Goal: Information Seeking & Learning: Check status

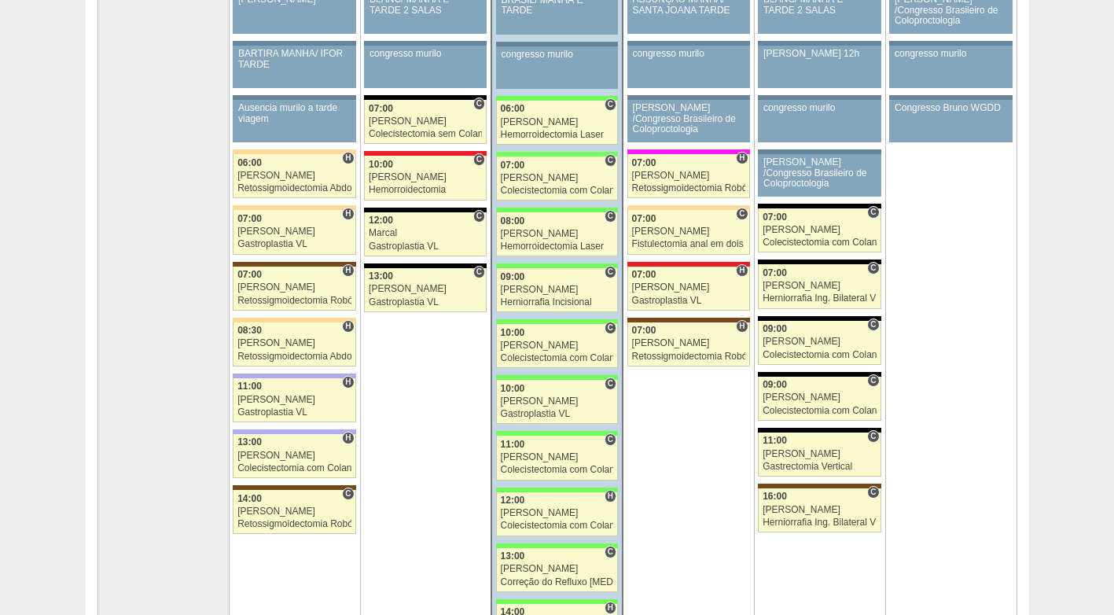
scroll to position [236, 0]
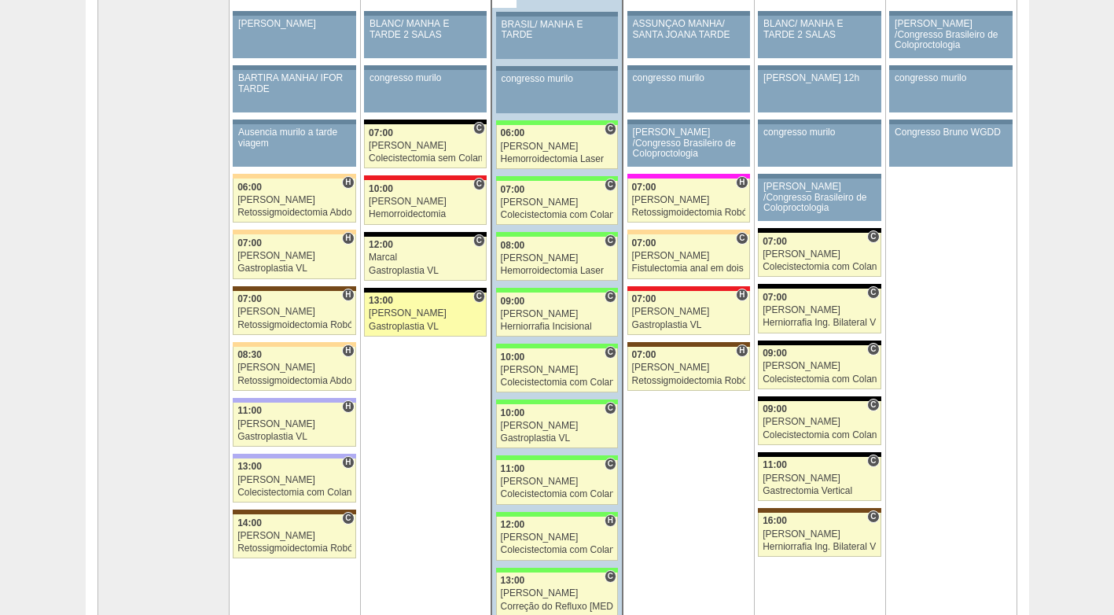
click at [425, 324] on div "Gastroplastia VL" at bounding box center [425, 327] width 113 height 10
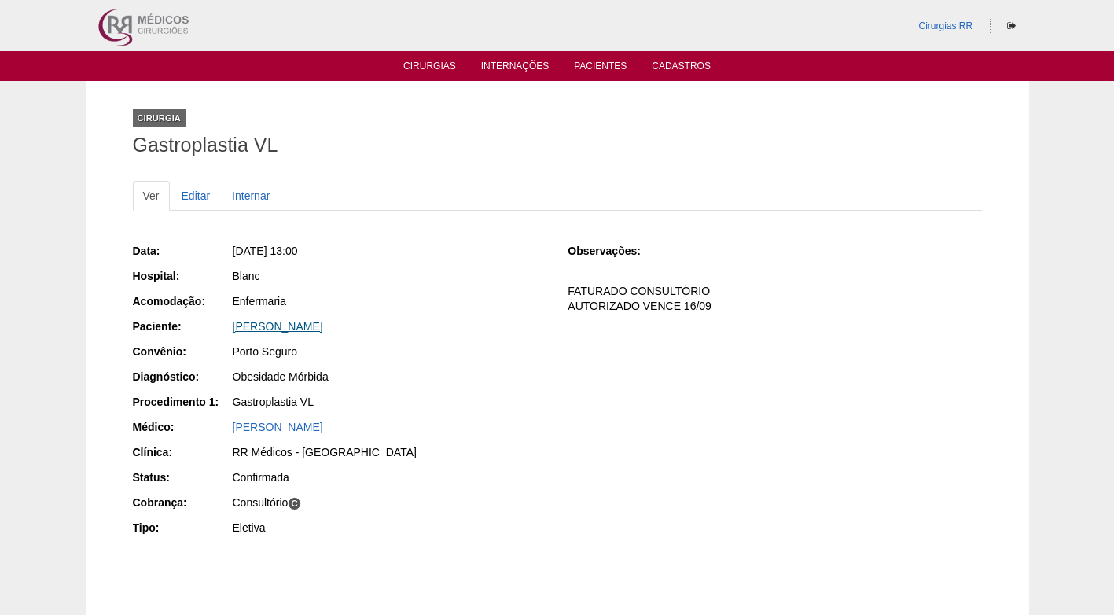
click at [323, 322] on link "MARCELA DA SILVA SOUSA COSTA" at bounding box center [278, 326] width 90 height 13
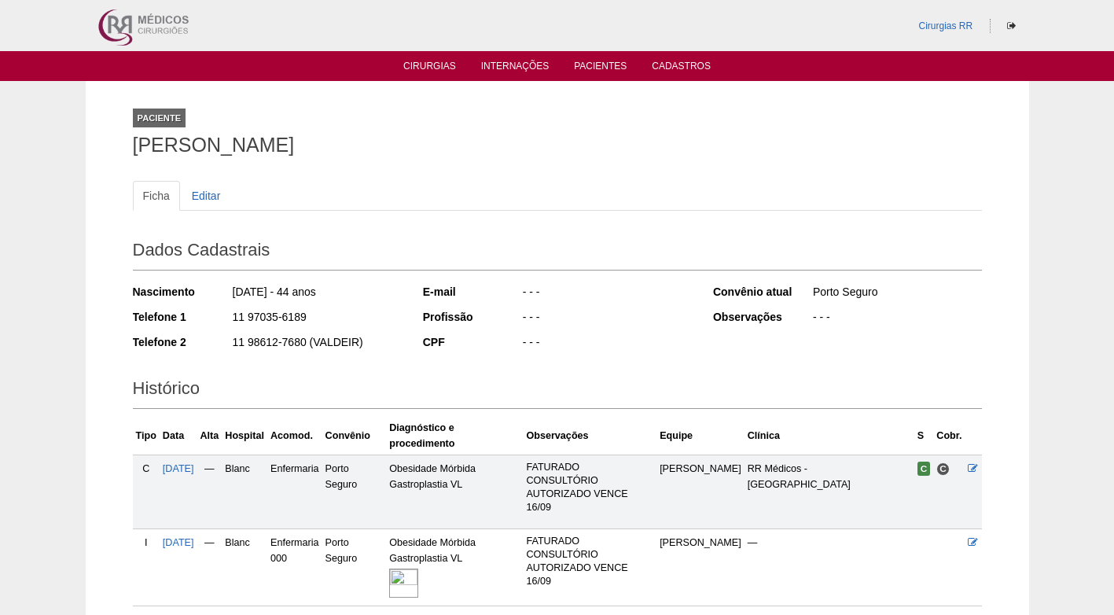
click at [418, 569] on img at bounding box center [403, 583] width 29 height 29
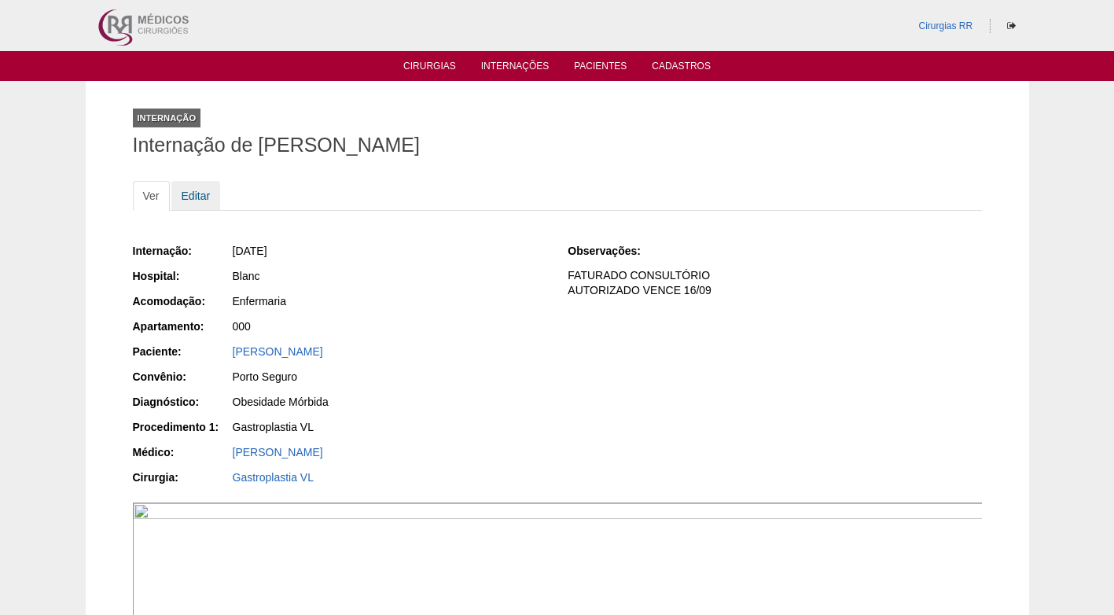
click at [194, 200] on link "Editar" at bounding box center [196, 196] width 50 height 30
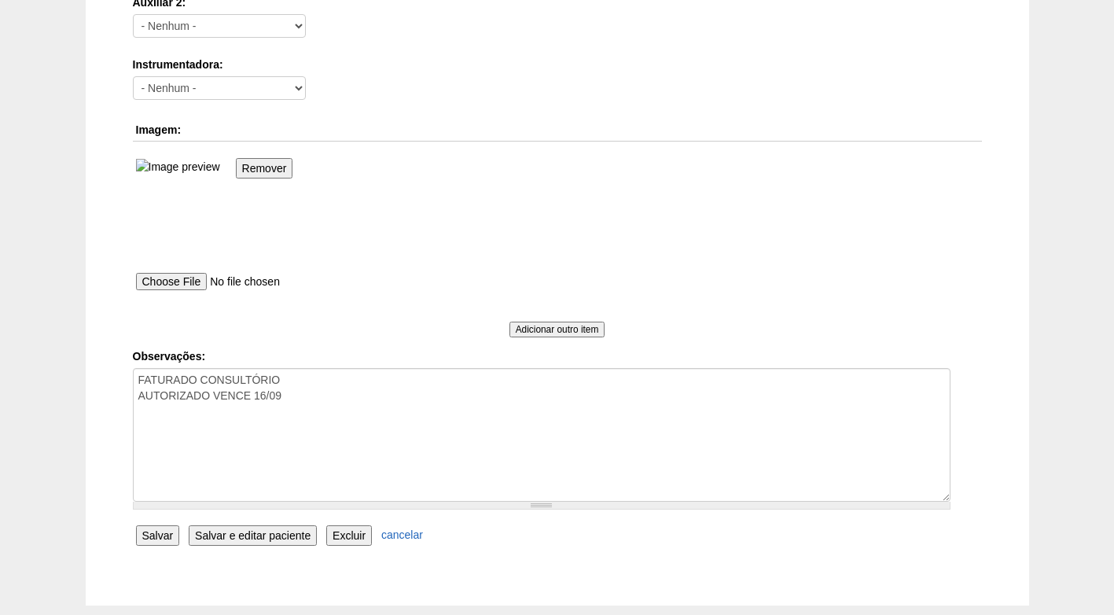
scroll to position [1022, 0]
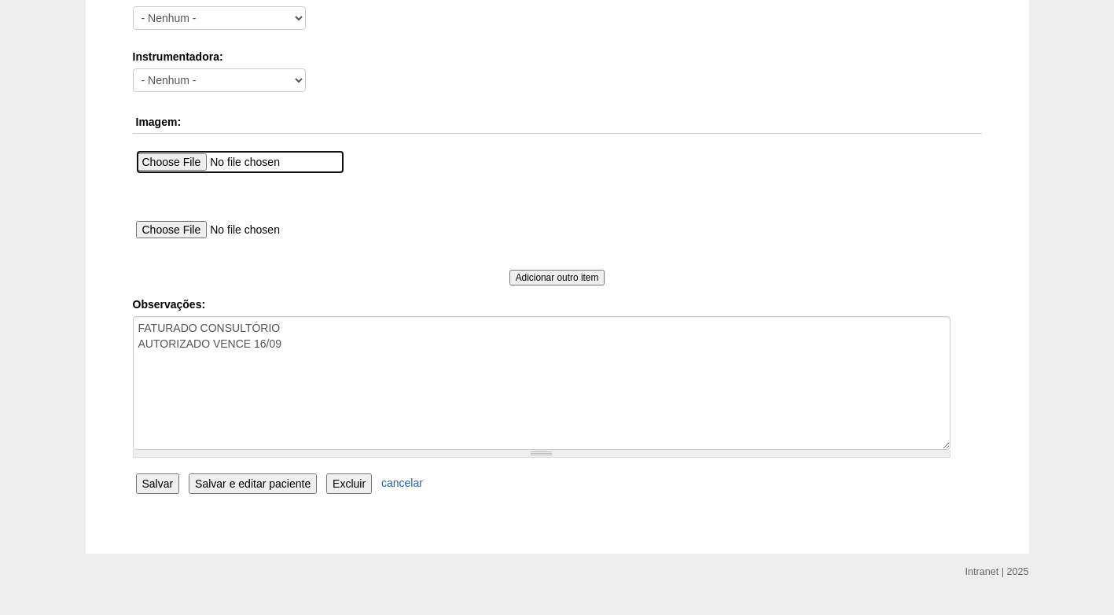
click at [216, 164] on input "file" at bounding box center [240, 162] width 208 height 24
type input "C:\fakepath\WhatsApp Image 2025-09-03 at 08.14.10.jpeg"
click at [167, 488] on input "Salvar" at bounding box center [158, 483] width 44 height 20
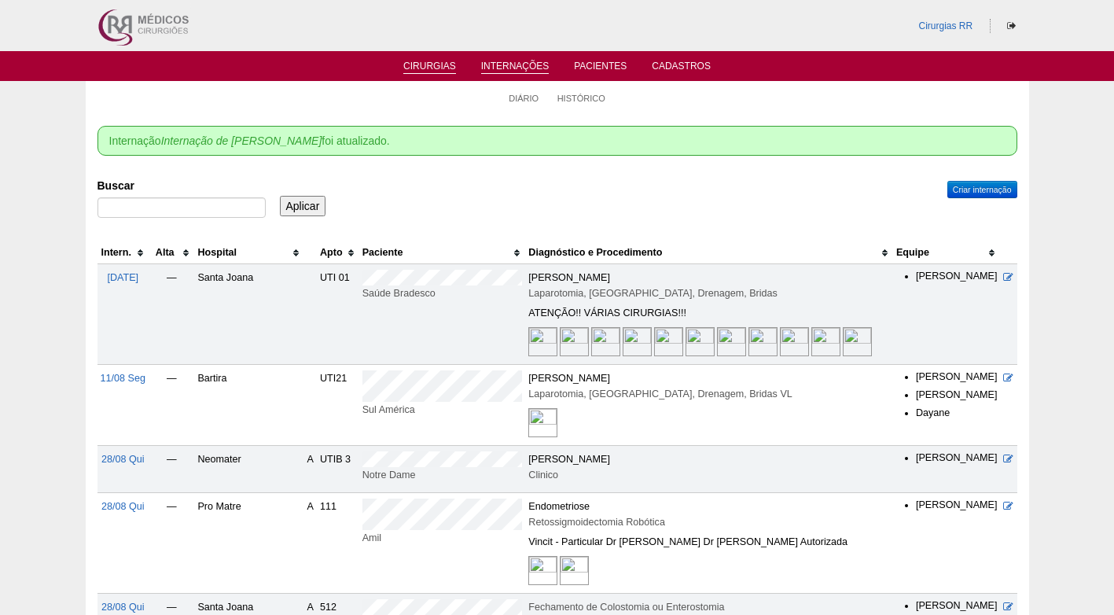
click at [421, 64] on link "Cirurgias" at bounding box center [429, 67] width 53 height 13
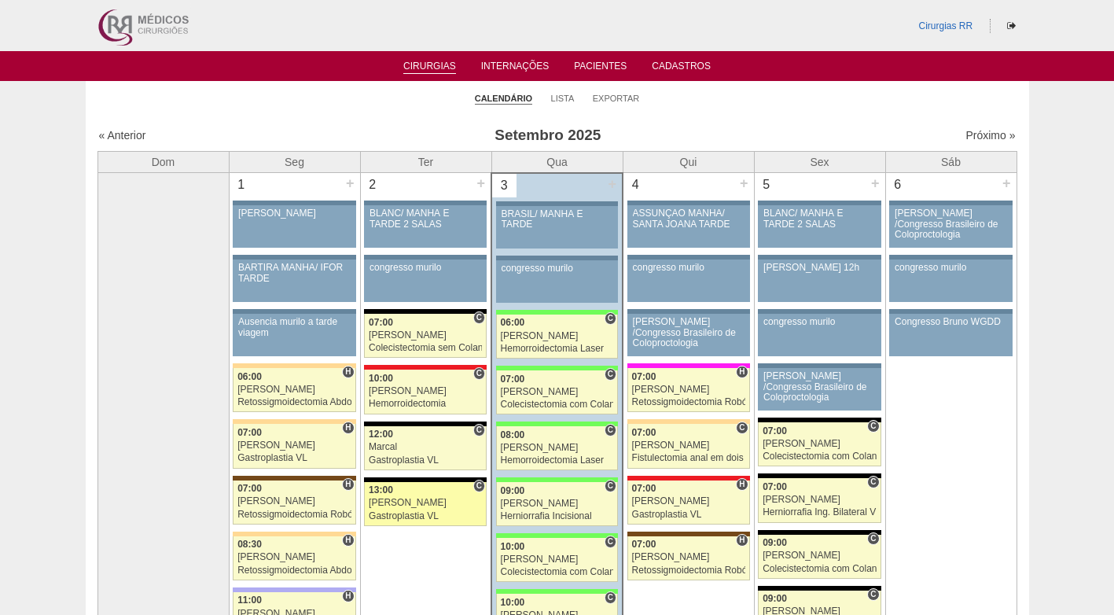
click at [444, 499] on div "[PERSON_NAME]" at bounding box center [425, 503] width 113 height 10
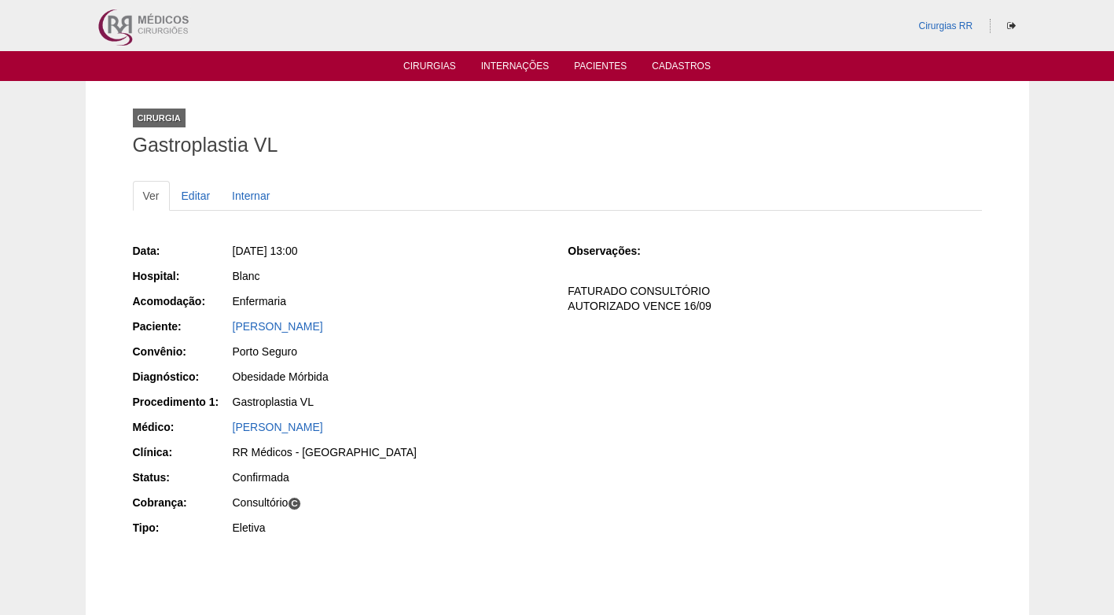
click at [340, 315] on div "Data: [DATE] 13:00 Hospital: Blanc Acomodação: Enfermaria Paciente: [PERSON_NAM…" at bounding box center [340, 390] width 414 height 307
click at [323, 326] on link "MARCELA DA SILVA SOUSA COSTA" at bounding box center [278, 326] width 90 height 13
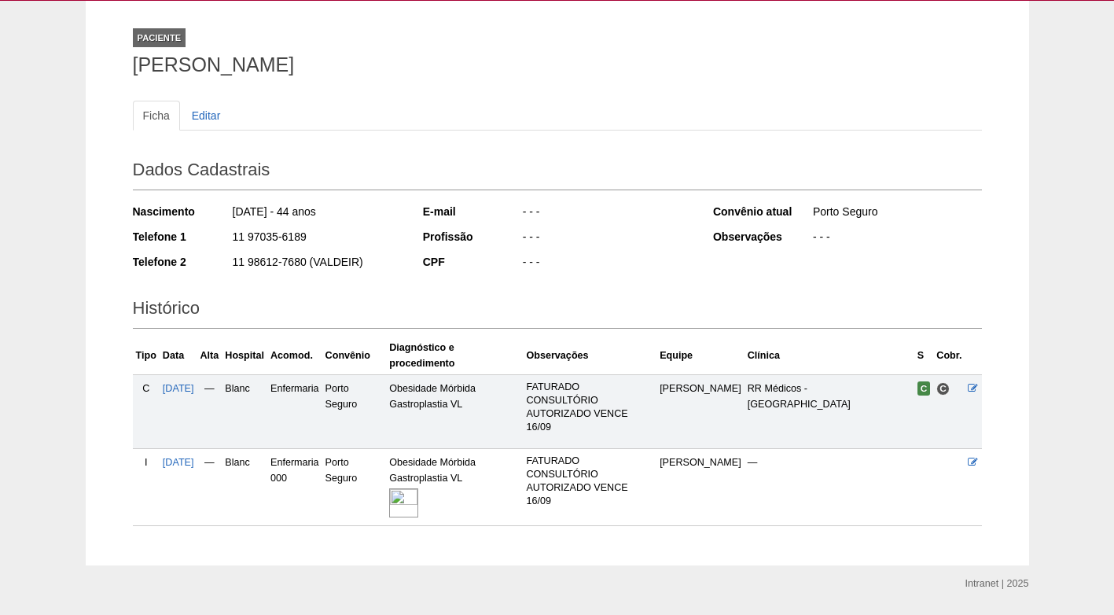
scroll to position [83, 0]
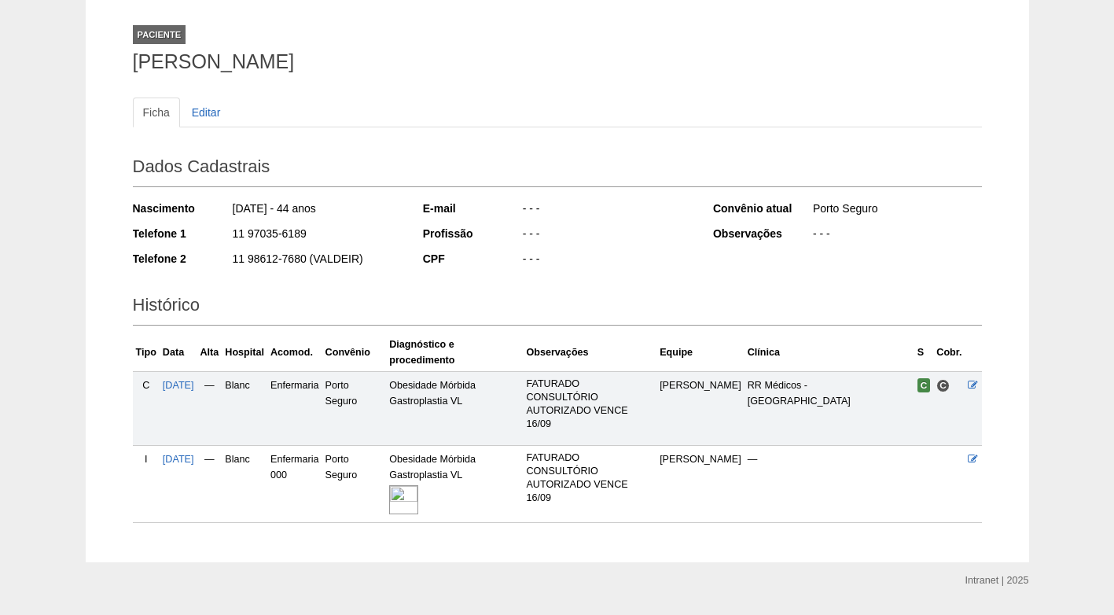
click at [418, 485] on img at bounding box center [403, 499] width 29 height 29
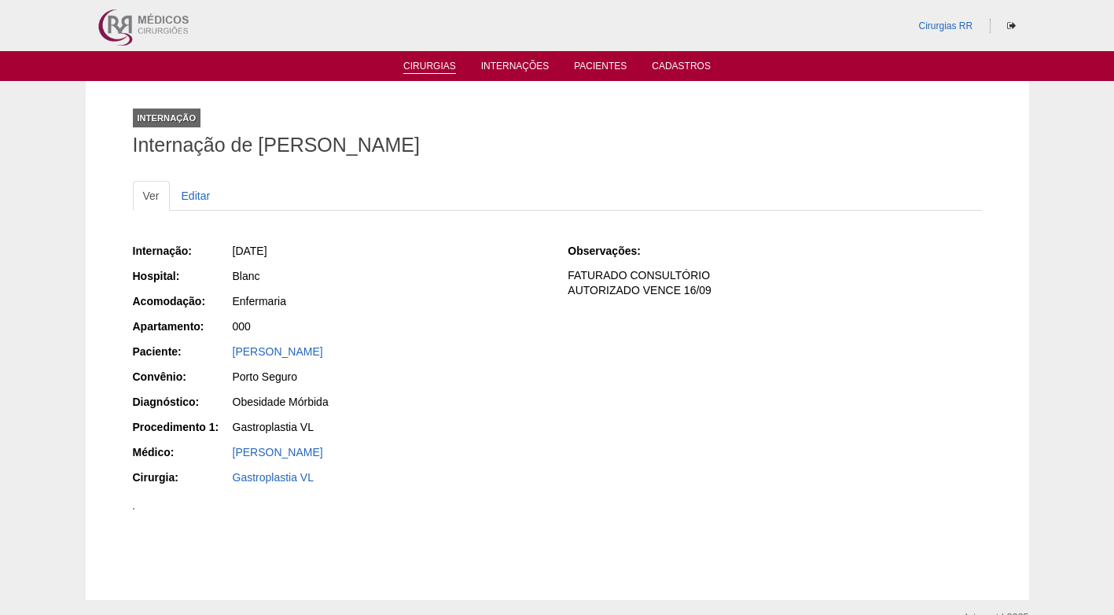
click at [436, 69] on link "Cirurgias" at bounding box center [429, 67] width 53 height 13
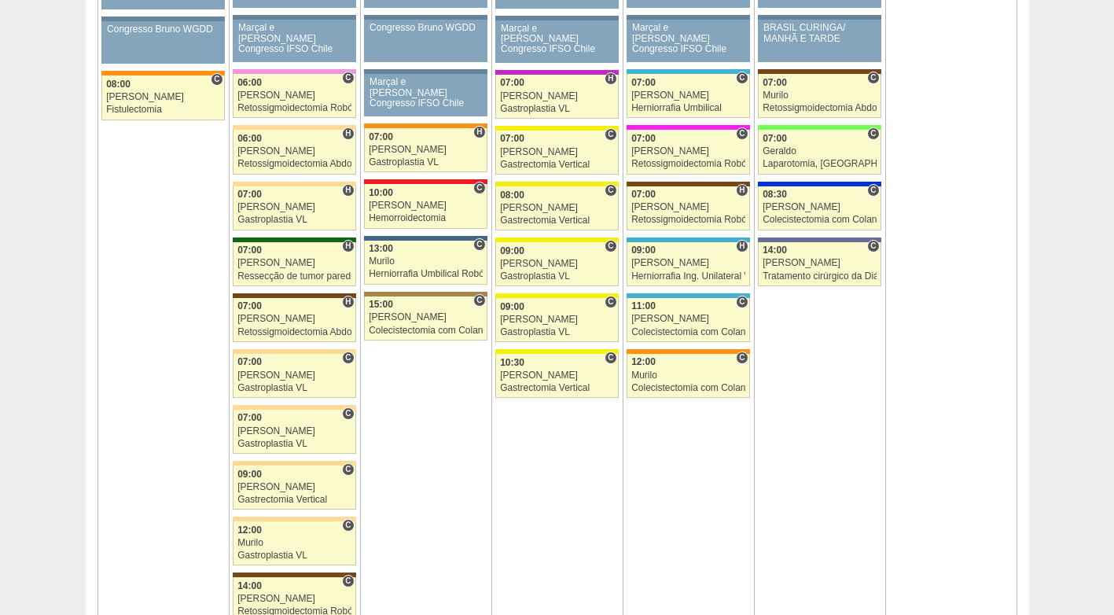
scroll to position [1022, 0]
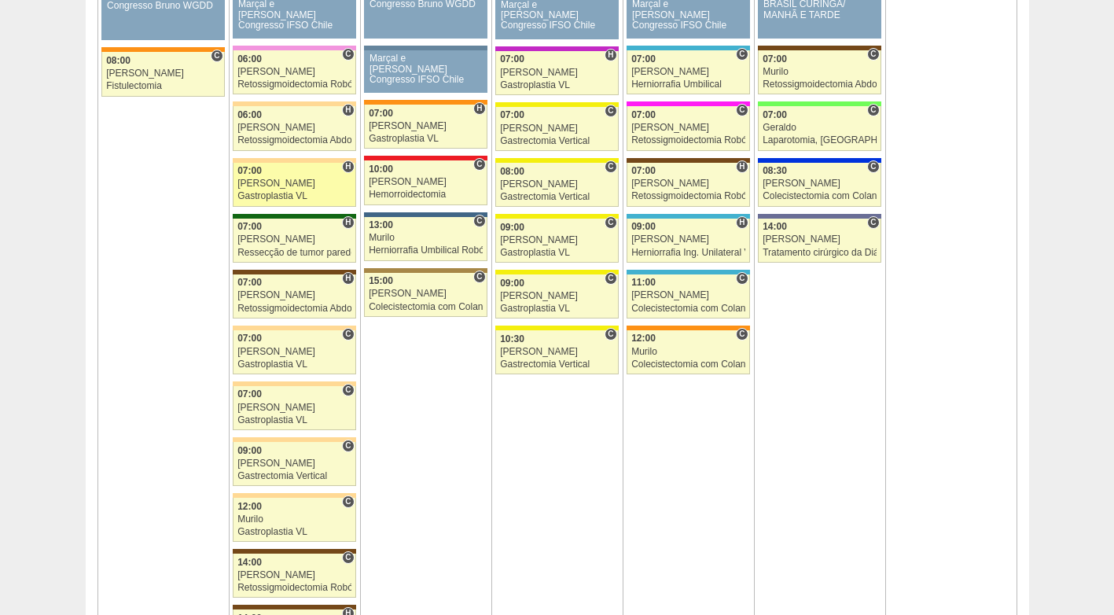
click at [289, 186] on div "[PERSON_NAME]" at bounding box center [294, 184] width 114 height 10
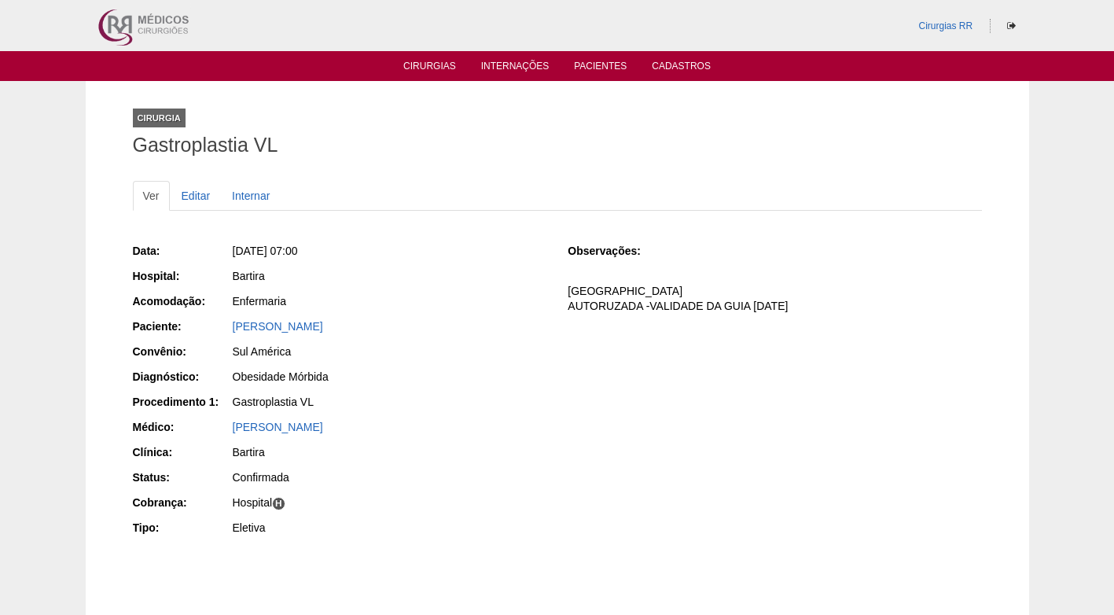
drag, startPoint x: 384, startPoint y: 326, endPoint x: 231, endPoint y: 326, distance: 152.6
click at [231, 326] on div "JOYCE DA SILVA OLIVEIRA" at bounding box center [388, 328] width 315 height 20
copy link "JOYCE DA SILVA OLIVEIRA"
click at [506, 345] on div "Sul América" at bounding box center [390, 352] width 314 height 16
click at [480, 230] on div "Data: Seg, 08/09/2025 - 07:00 Hospital: Bartira Acomodação: Enfermaria Paciente…" at bounding box center [557, 407] width 849 height 363
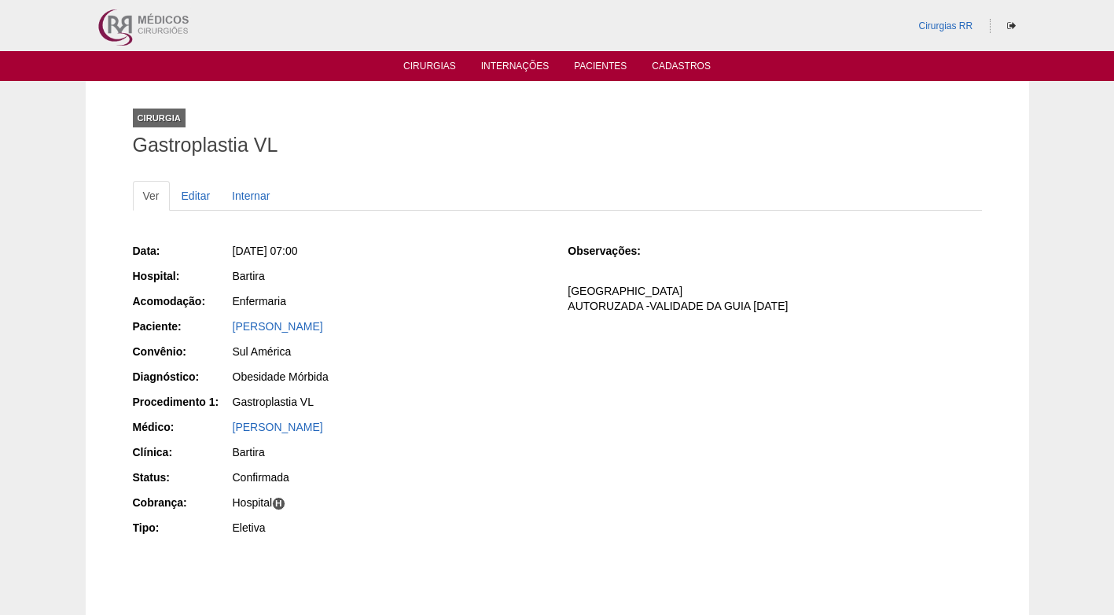
click at [718, 267] on div "Observações: FATURADA HOSPITAL AUTORUZADA -VALIDADE DA GUIA 21/08/2025" at bounding box center [775, 283] width 414 height 81
click at [493, 145] on h1 "Gastroplastia VL" at bounding box center [557, 145] width 849 height 20
click at [675, 131] on div "Cirurgia Gastroplastia VL" at bounding box center [557, 129] width 849 height 72
click at [412, 66] on link "Cirurgias" at bounding box center [429, 67] width 53 height 13
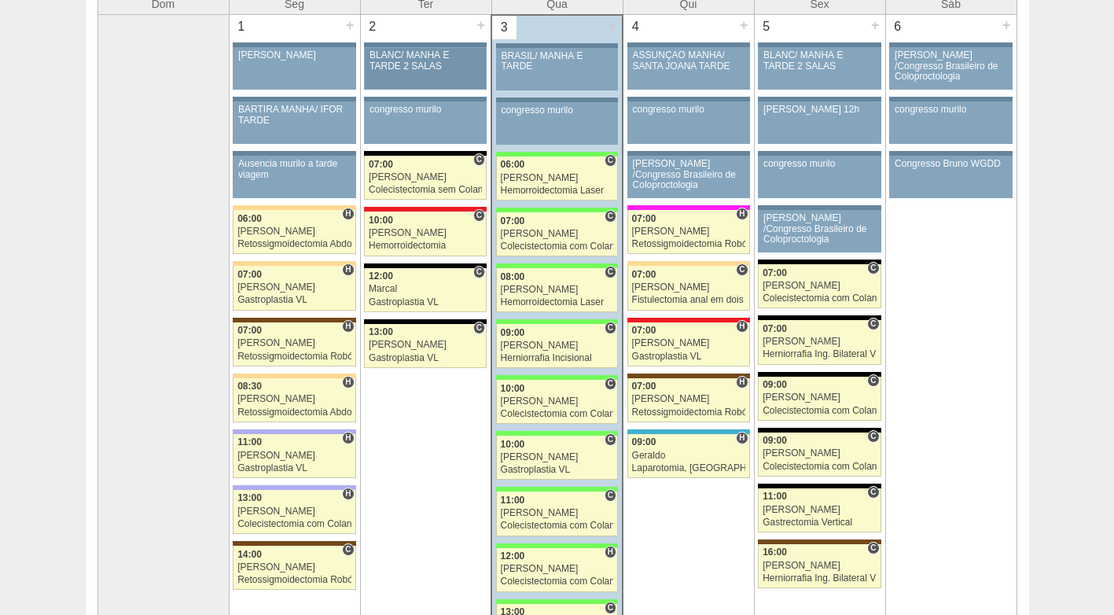
scroll to position [157, 0]
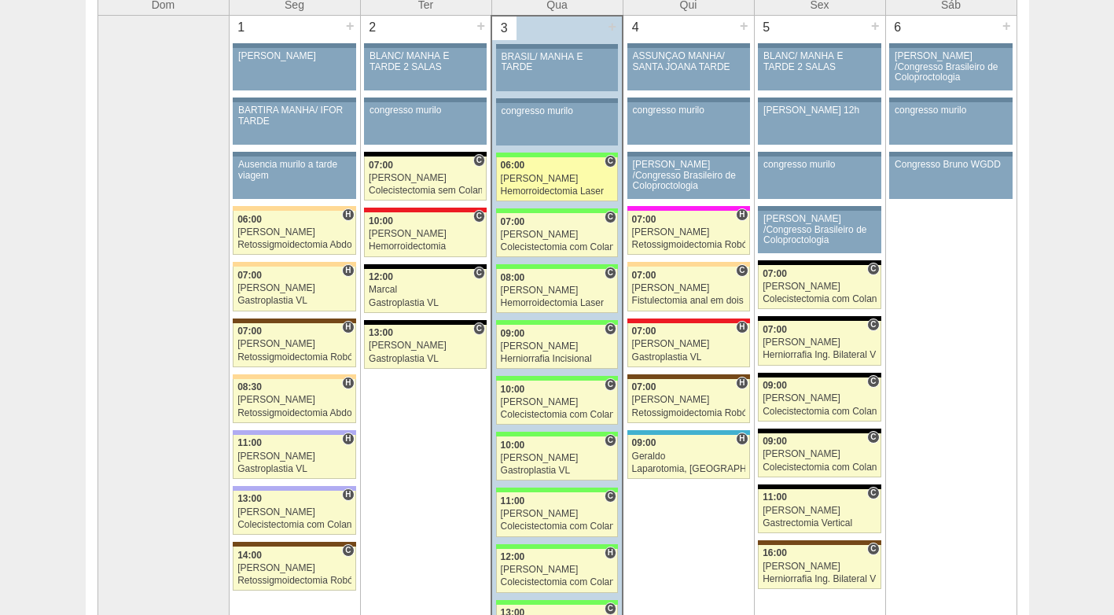
click at [551, 160] on link "88593 Paulo Regina C 06:00 Paulo Regina Hemorroidectomia Laser Hospital Brasil …" at bounding box center [557, 179] width 122 height 44
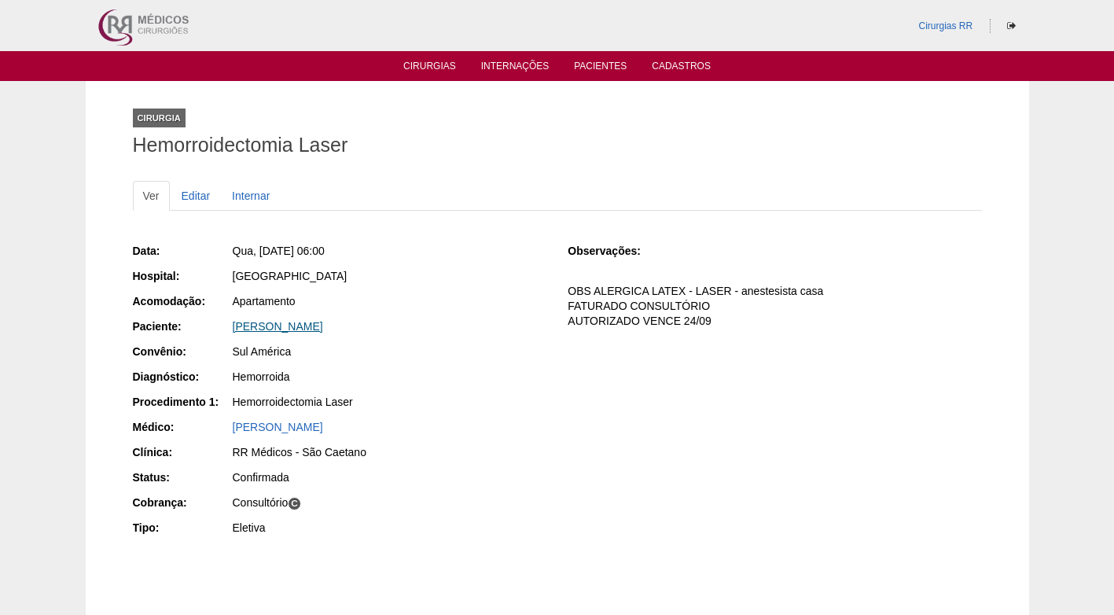
click at [304, 331] on link "Nadya Wanuth Ambrozin" at bounding box center [278, 326] width 90 height 13
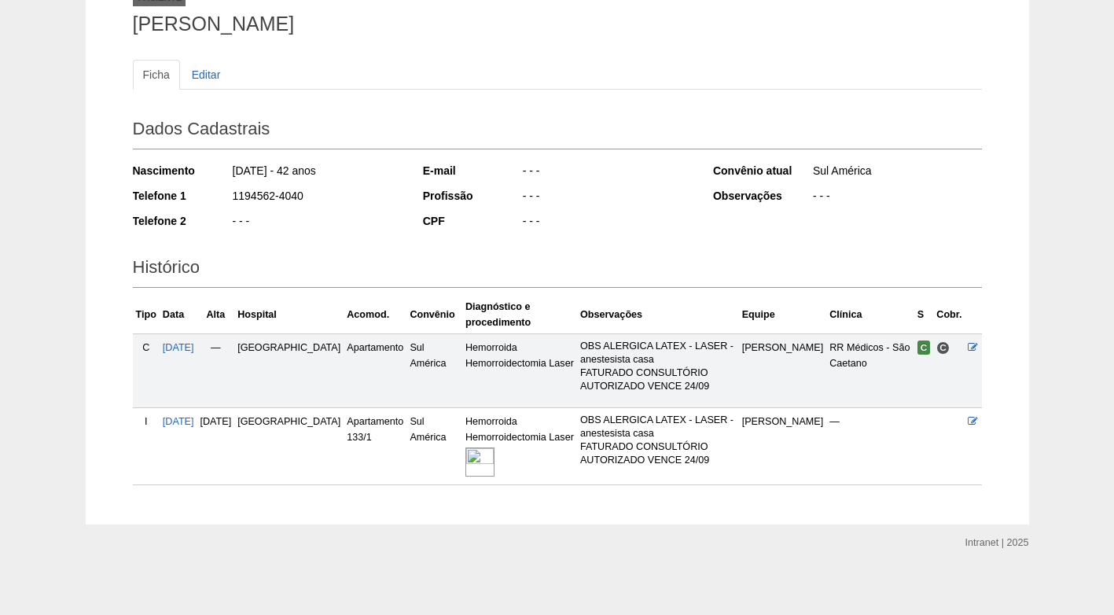
scroll to position [126, 0]
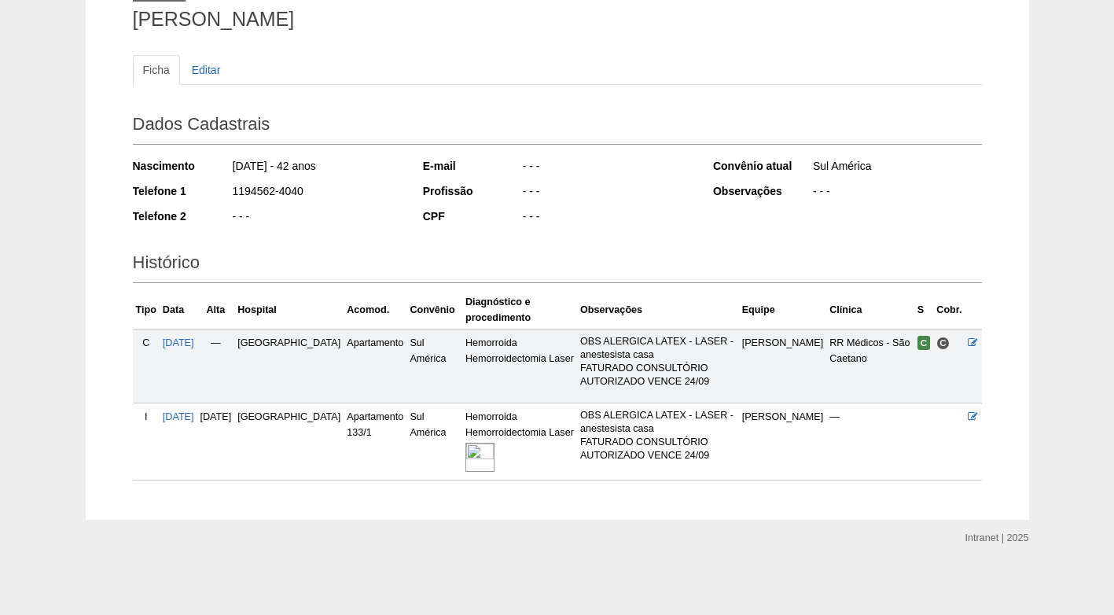
click at [466, 456] on img at bounding box center [480, 457] width 29 height 29
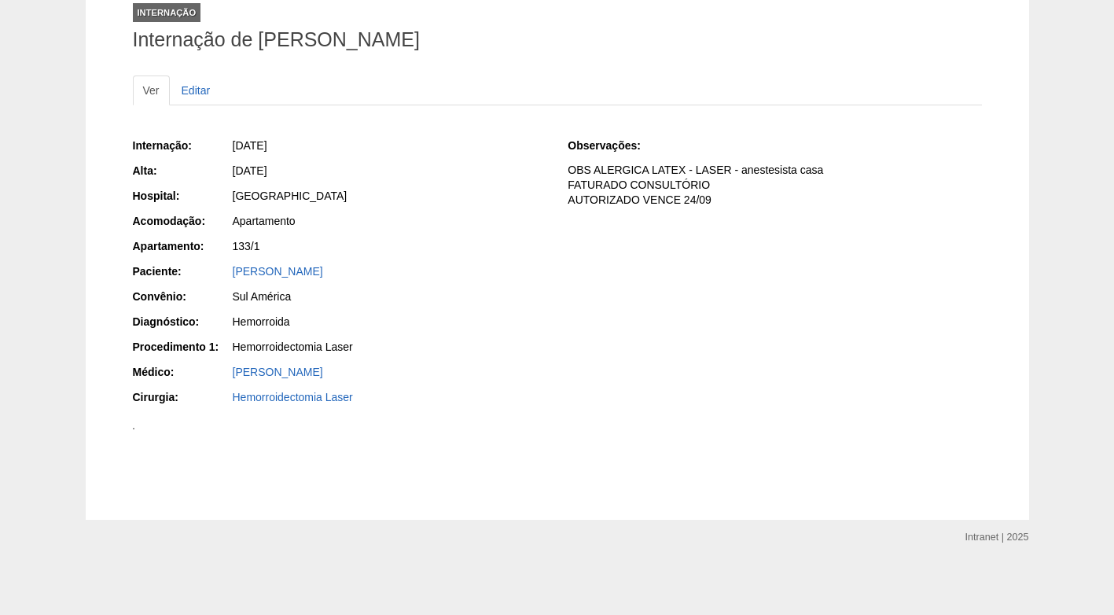
scroll to position [331, 0]
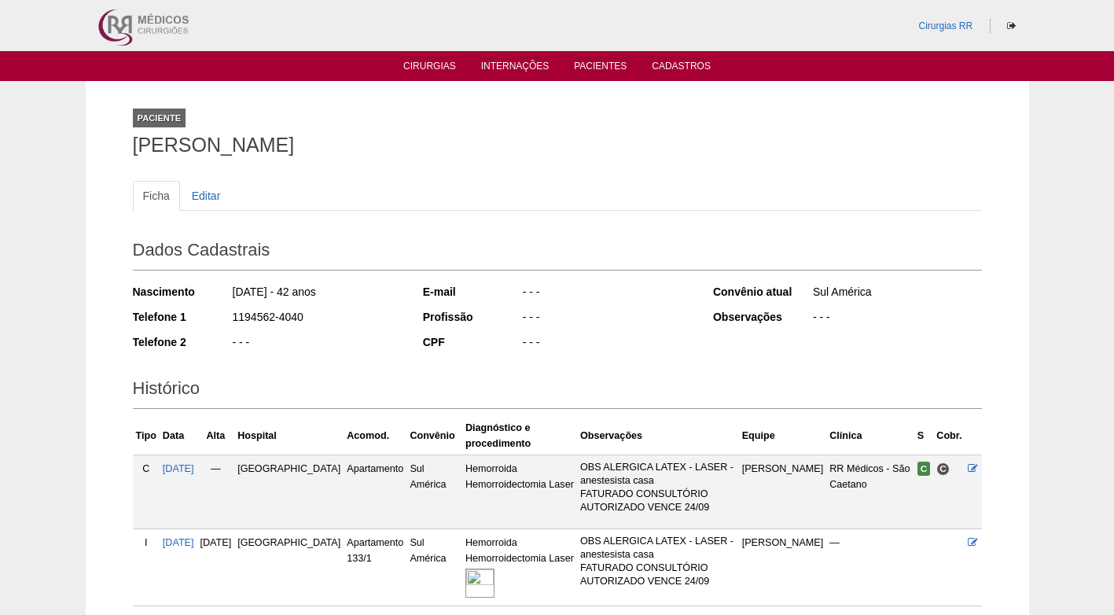
scroll to position [126, 0]
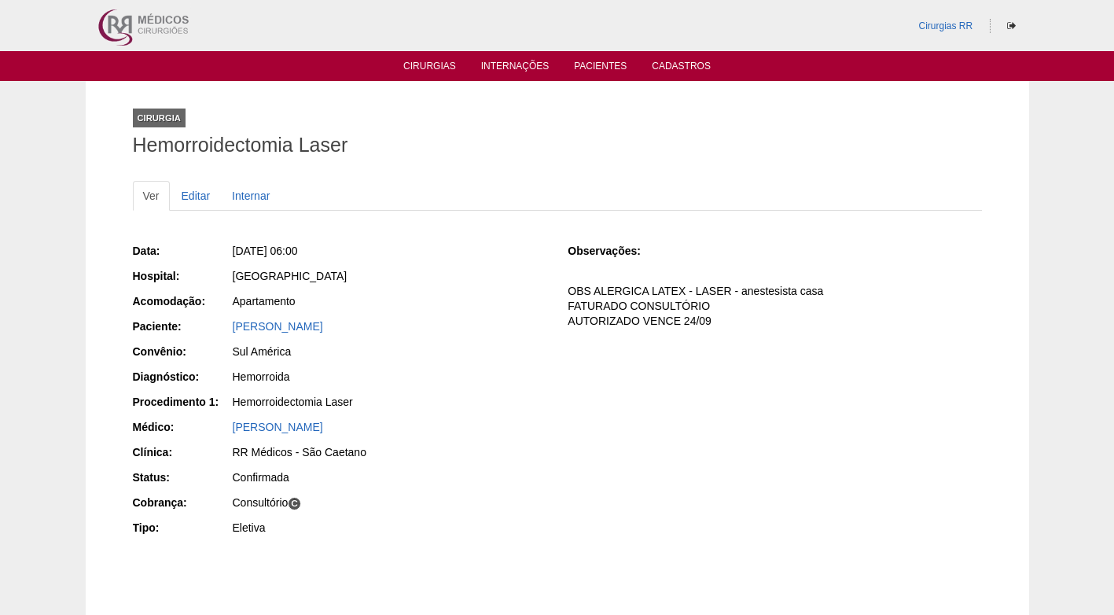
click at [508, 394] on div "Data: Qua, 03/09/2025 - 06:00 Hospital: Brasil Acomodação: Apartamento Paciente…" at bounding box center [340, 390] width 414 height 307
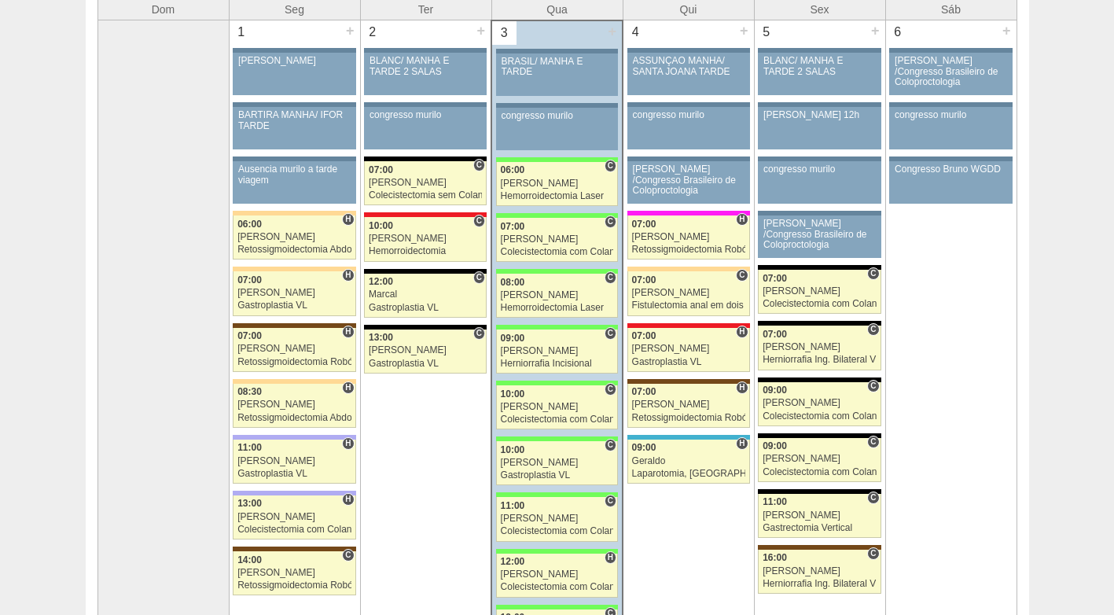
scroll to position [153, 0]
click at [545, 248] on div "Colecistectomia com Colangiografia VL" at bounding box center [557, 252] width 113 height 10
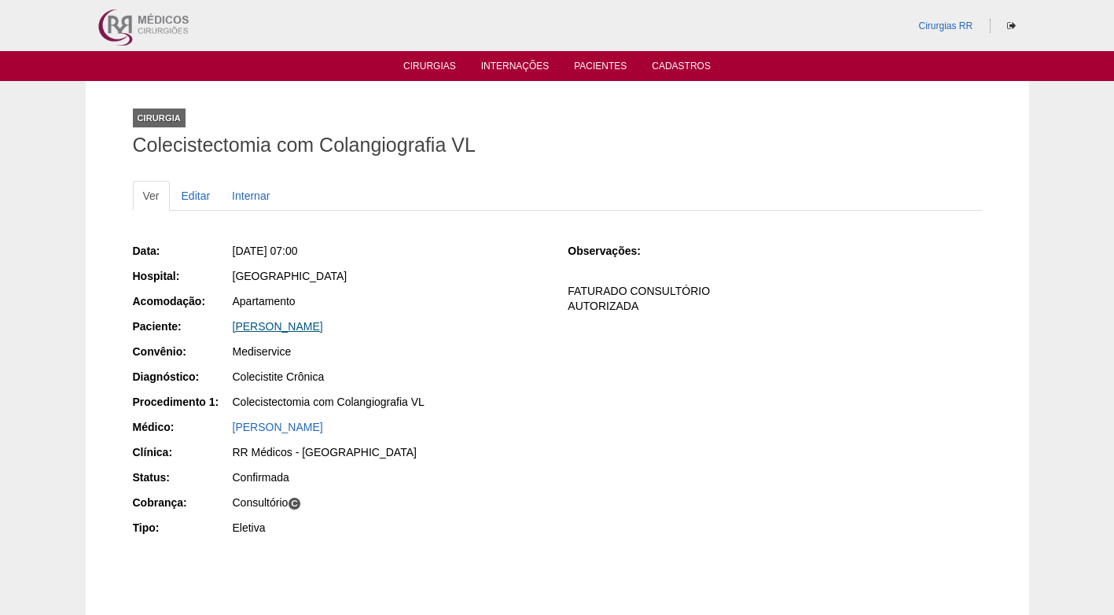
click at [289, 328] on link "[PERSON_NAME]" at bounding box center [278, 326] width 90 height 13
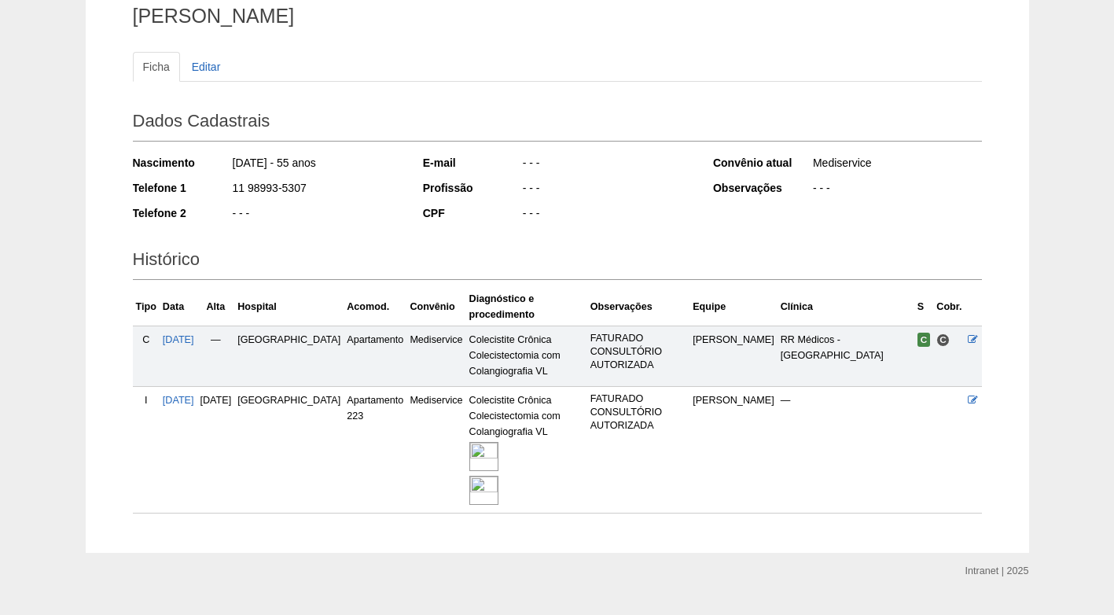
scroll to position [146, 0]
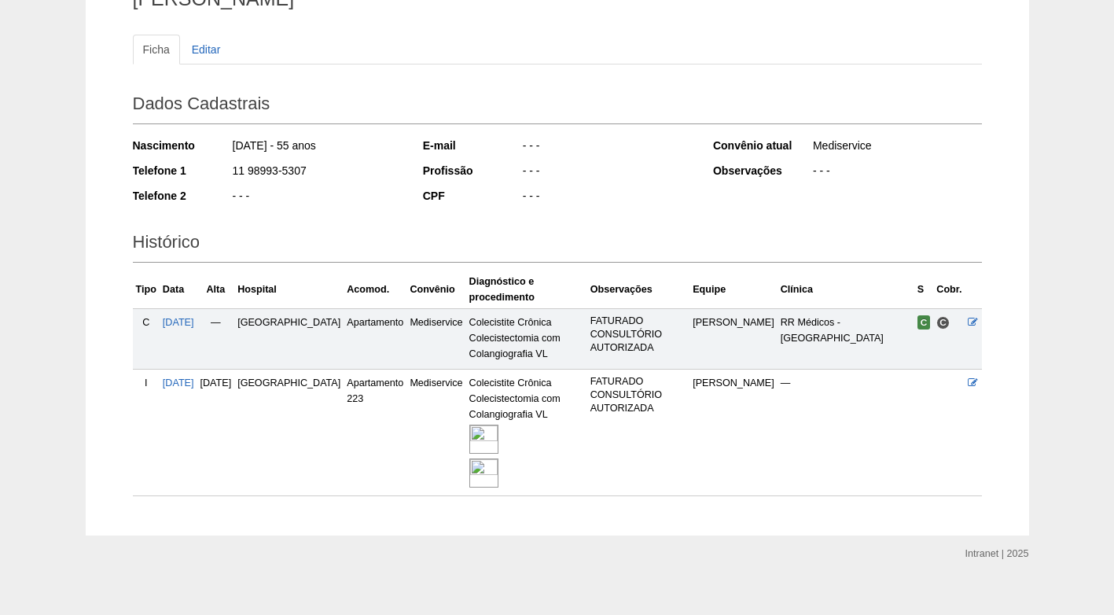
click at [469, 425] on img at bounding box center [483, 439] width 29 height 29
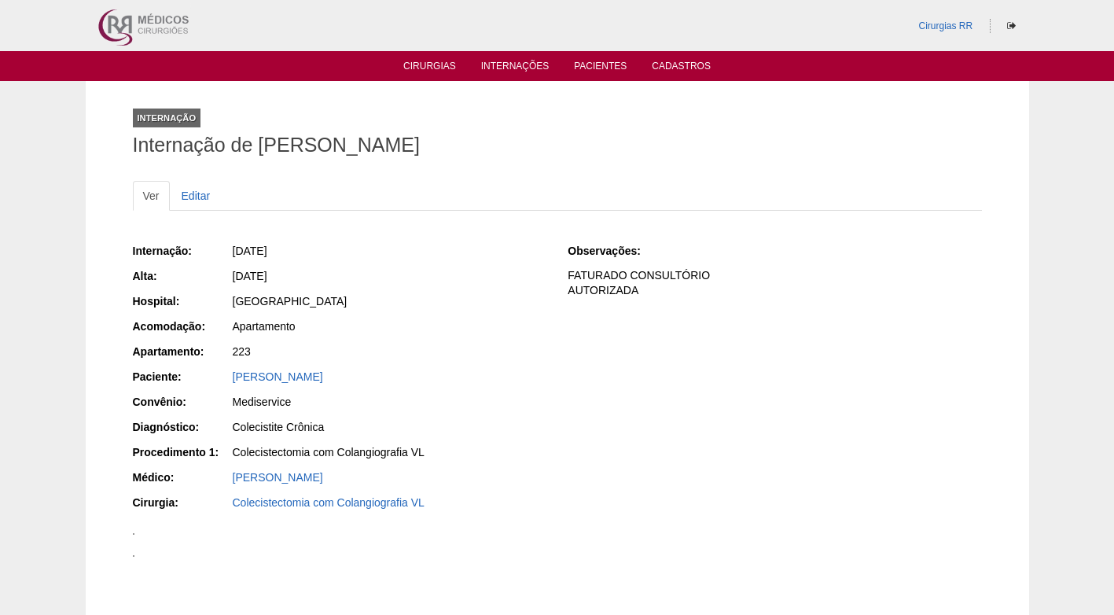
click at [363, 282] on div "[DATE]" at bounding box center [390, 276] width 314 height 16
click at [463, 276] on div "[DATE]" at bounding box center [390, 276] width 314 height 16
click at [473, 278] on div "[DATE]" at bounding box center [390, 276] width 314 height 16
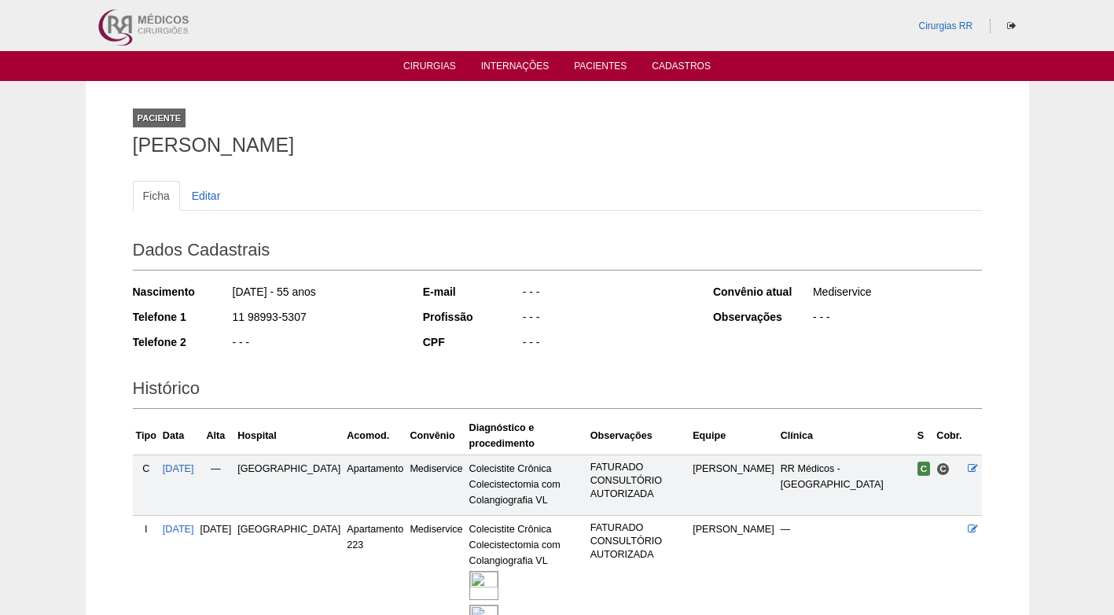
scroll to position [146, 0]
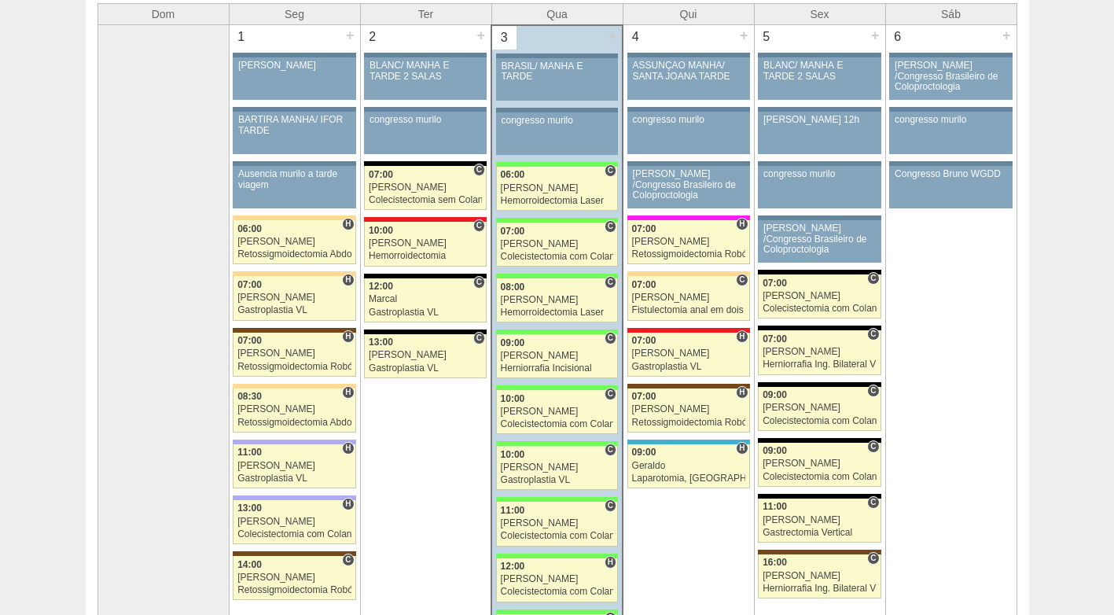
scroll to position [148, 0]
click at [537, 307] on link "88498 Paulo Regina C 08:00 Paulo Regina Hemorroidectomia Laser Hospital Brasil …" at bounding box center [557, 300] width 122 height 44
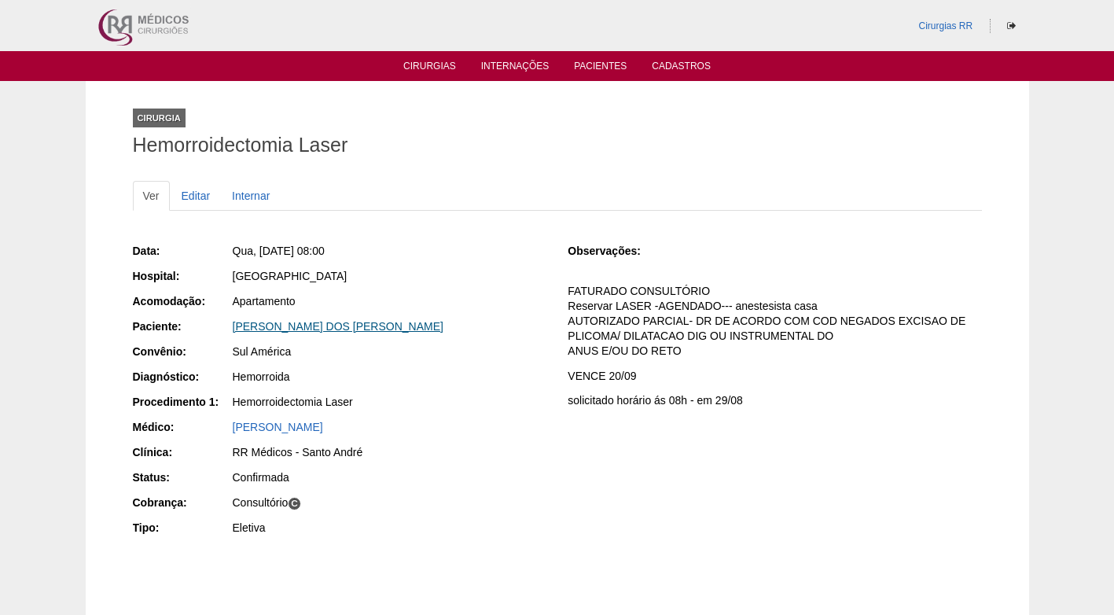
click at [326, 321] on link "[PERSON_NAME]" at bounding box center [338, 326] width 211 height 13
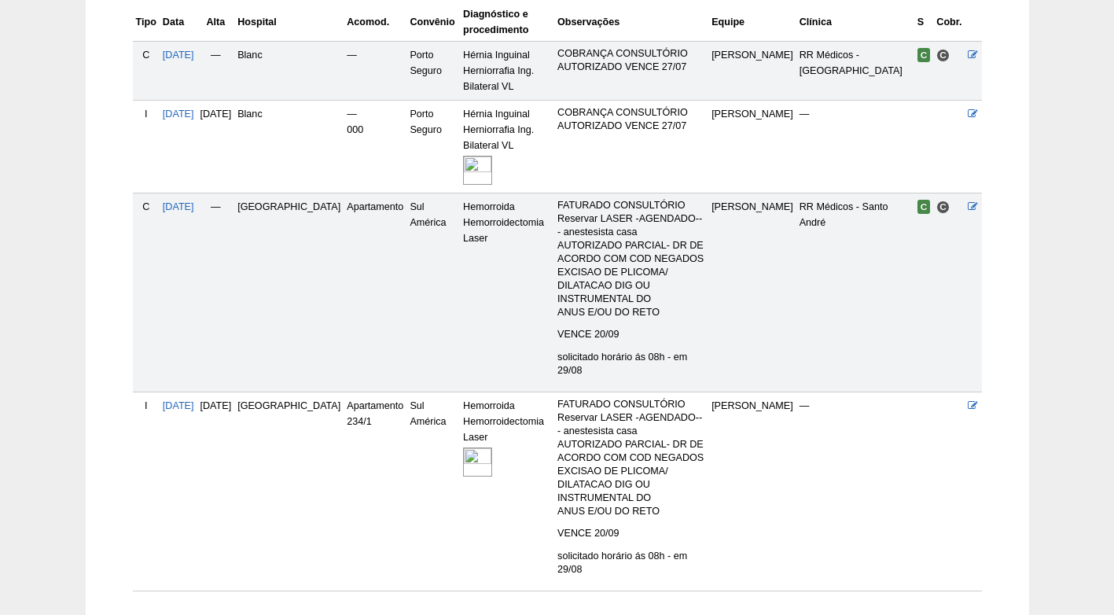
scroll to position [418, 0]
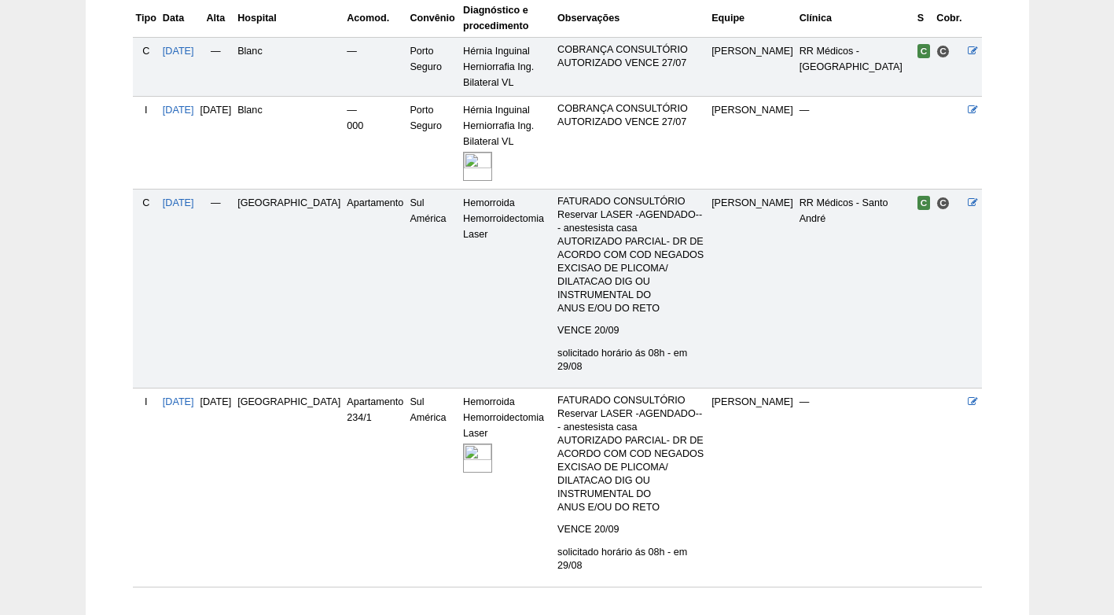
click at [463, 444] on img at bounding box center [477, 458] width 29 height 29
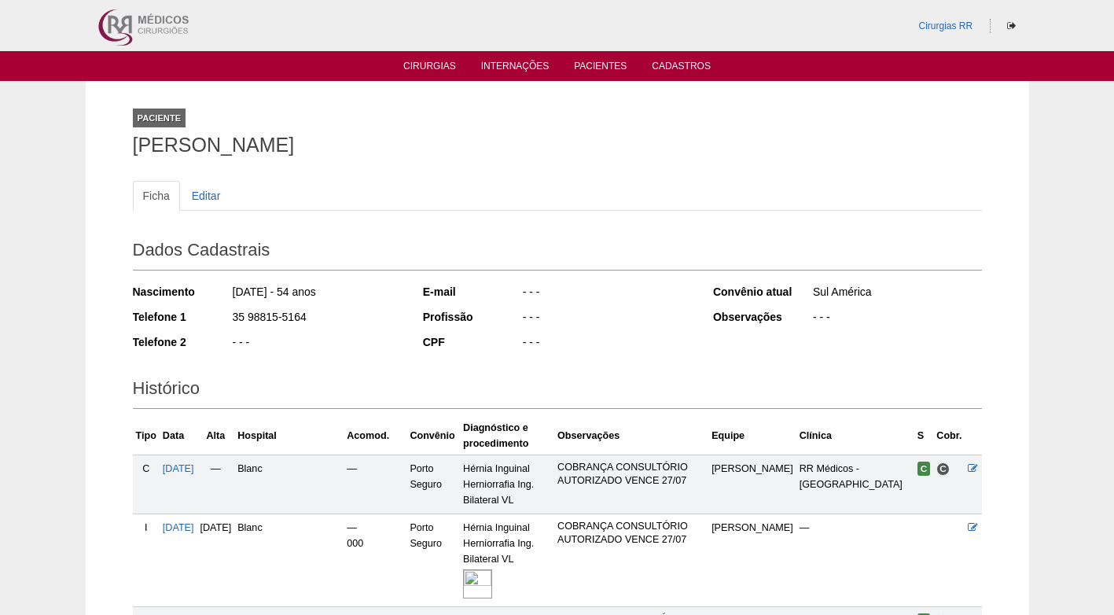
scroll to position [404, 0]
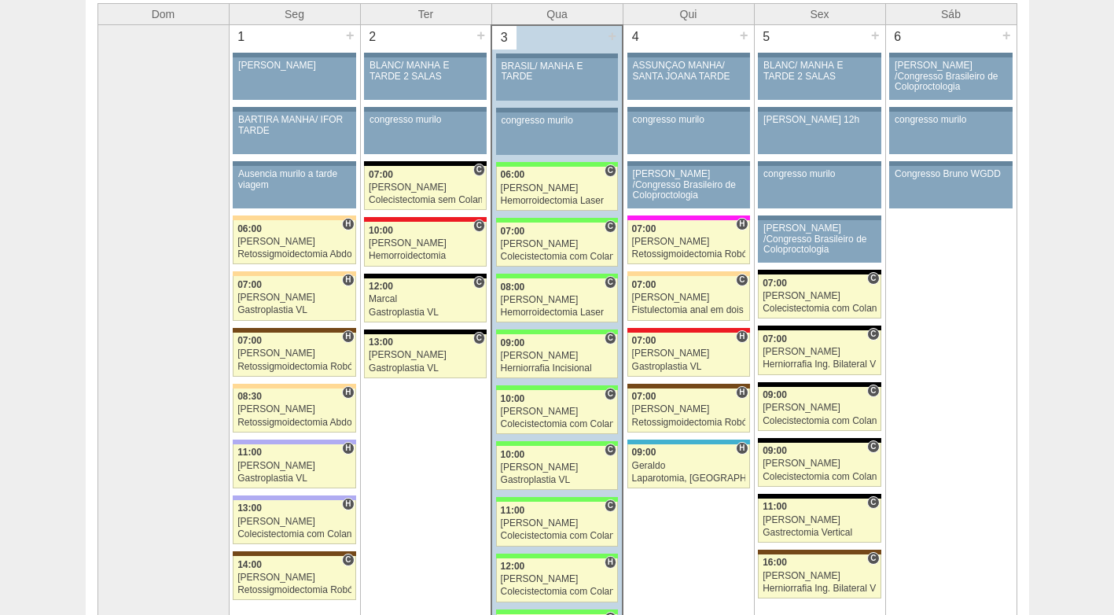
scroll to position [148, 0]
click at [540, 361] on div "[PERSON_NAME]" at bounding box center [557, 356] width 113 height 10
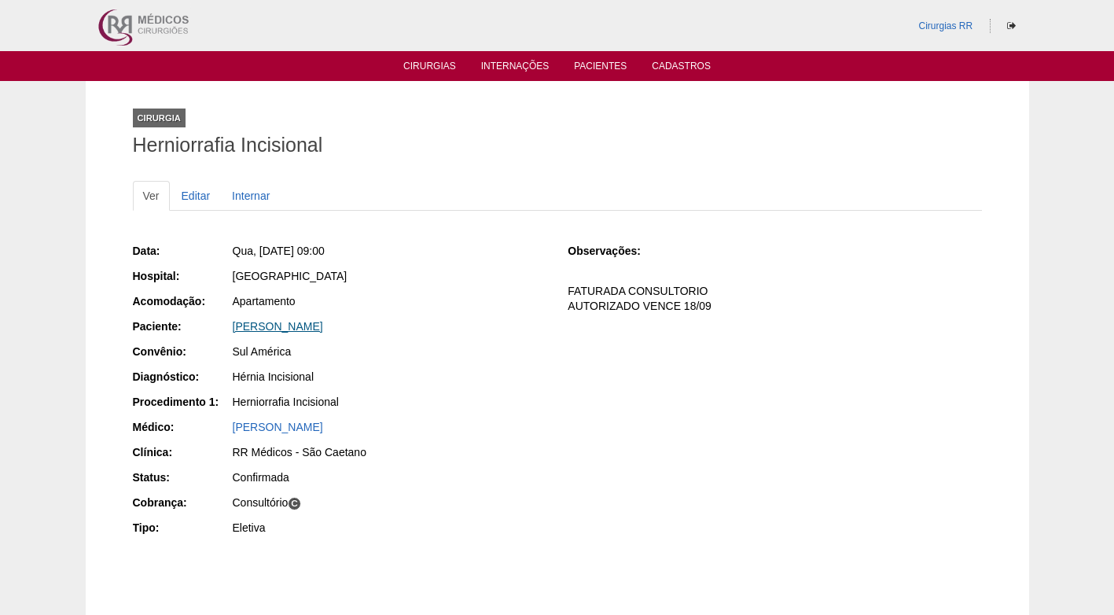
click at [318, 326] on link "[PERSON_NAME]" at bounding box center [278, 326] width 90 height 13
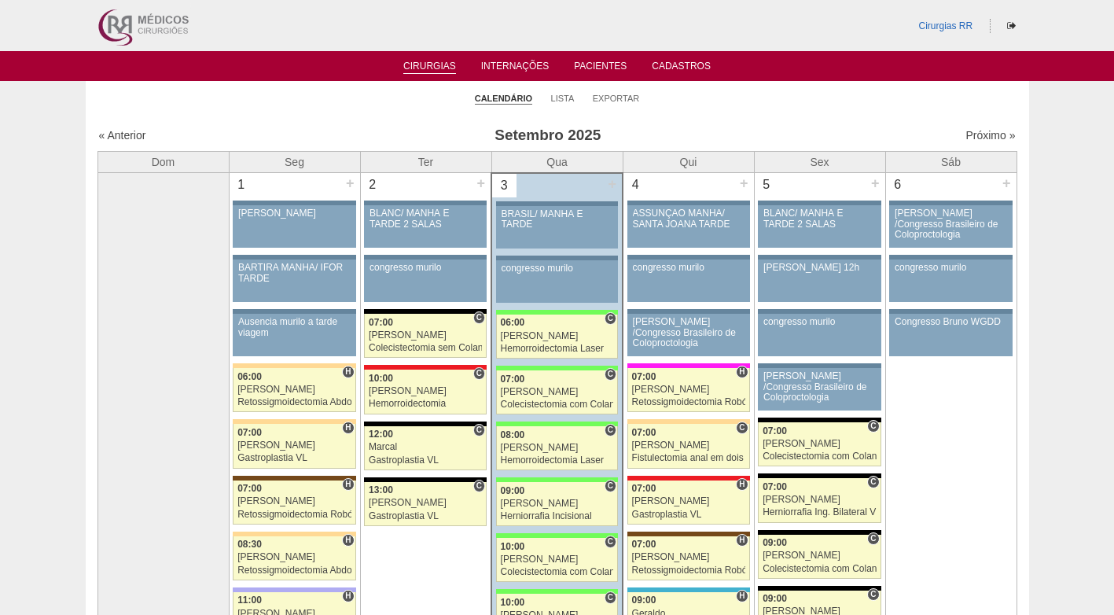
scroll to position [148, 0]
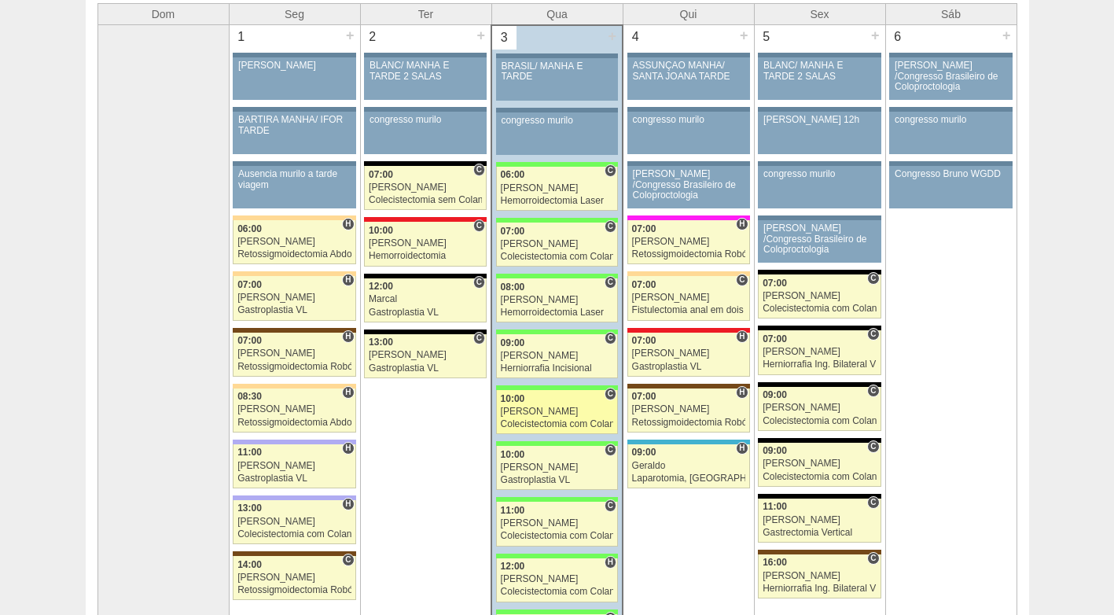
click at [572, 420] on div "Colecistectomia com Colangiografia VL" at bounding box center [557, 424] width 113 height 10
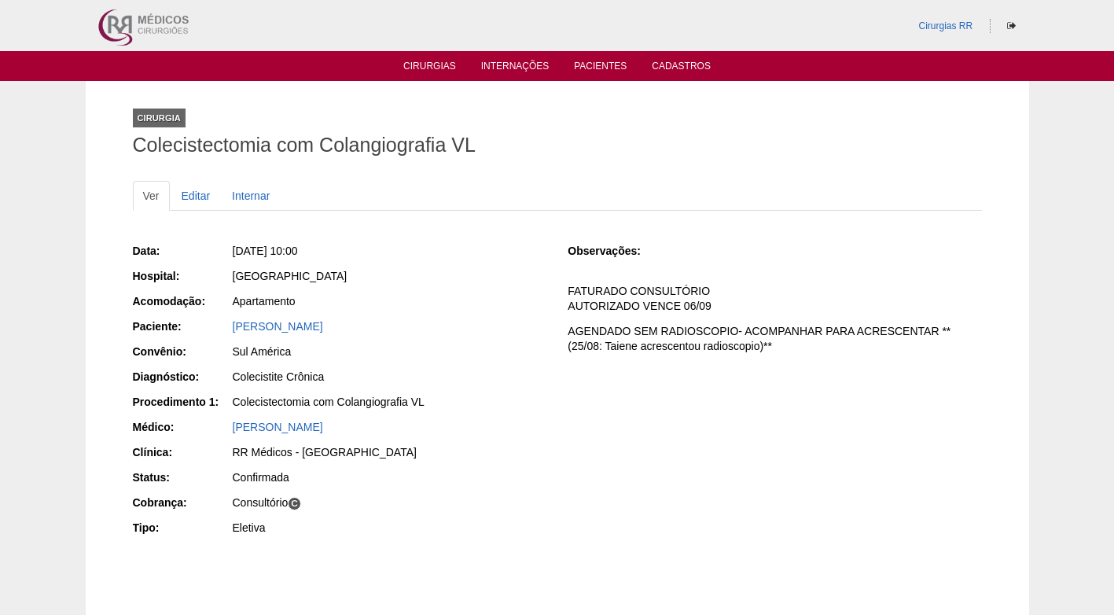
click at [572, 419] on div "Data: Qua, 03/09/2025 - 10:00 Hospital: Brasil Acomodação: Apartamento Paciente…" at bounding box center [557, 390] width 849 height 307
click at [498, 344] on div "Sul América" at bounding box center [390, 352] width 314 height 16
drag, startPoint x: 454, startPoint y: 313, endPoint x: 336, endPoint y: 291, distance: 120.0
click at [453, 312] on div "Data: Qua, 03/09/2025 - 10:00 Hospital: Brasil Acomodação: Apartamento Paciente…" at bounding box center [340, 390] width 414 height 307
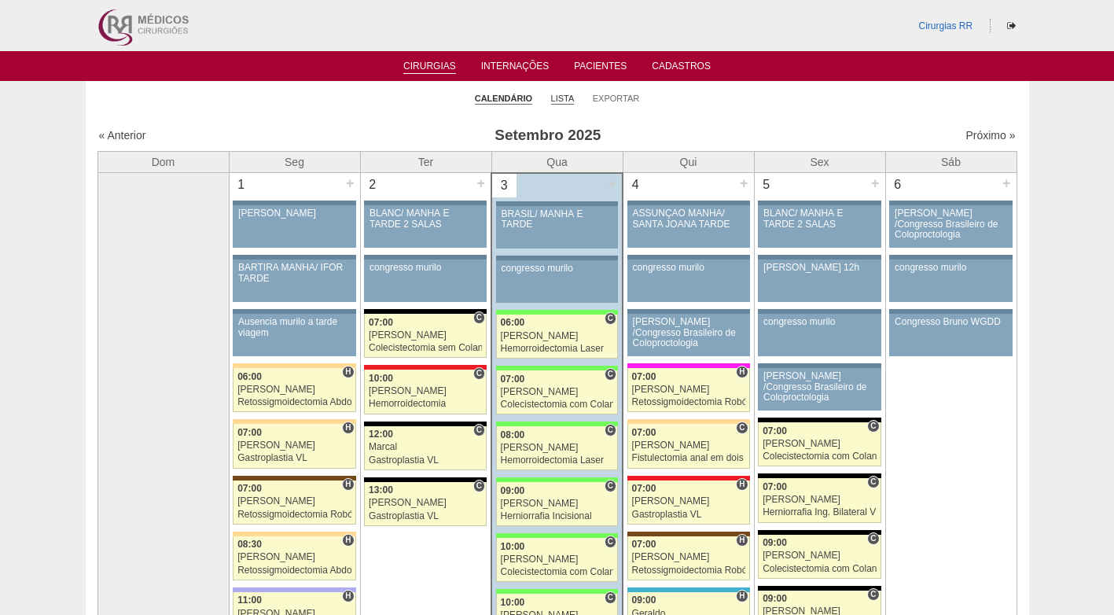
click at [566, 97] on link "Lista" at bounding box center [563, 99] width 24 height 12
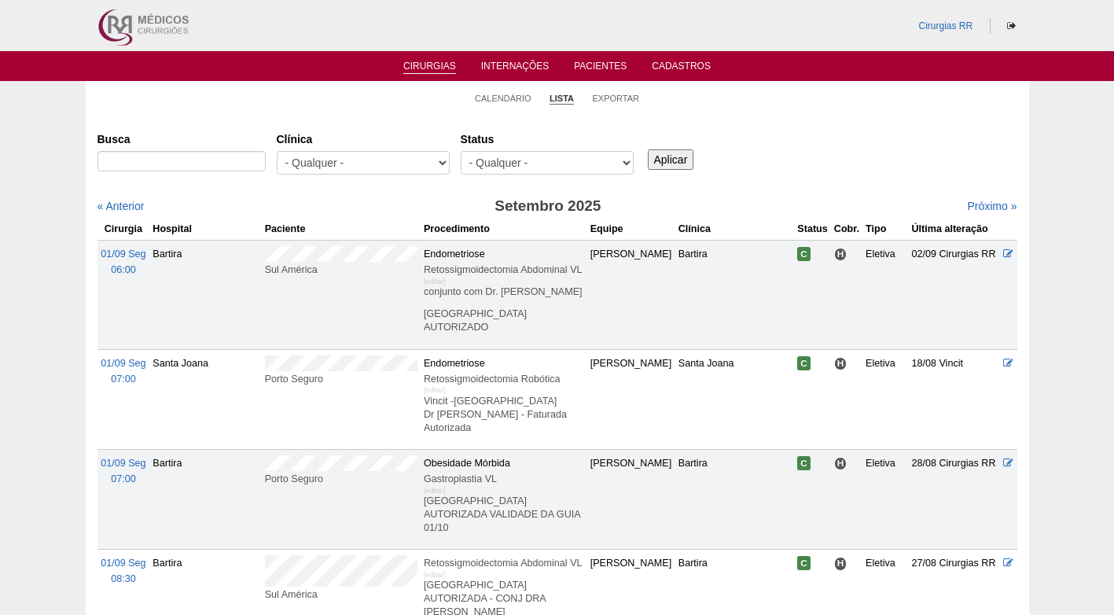
select select "resr"
click at [461, 151] on select "- Qualquer - Reservada Confirmada Suspensa Cancelada" at bounding box center [547, 163] width 173 height 24
drag, startPoint x: 692, startPoint y: 161, endPoint x: 669, endPoint y: 164, distance: 22.9
click at [690, 160] on input "Aplicar" at bounding box center [671, 159] width 46 height 20
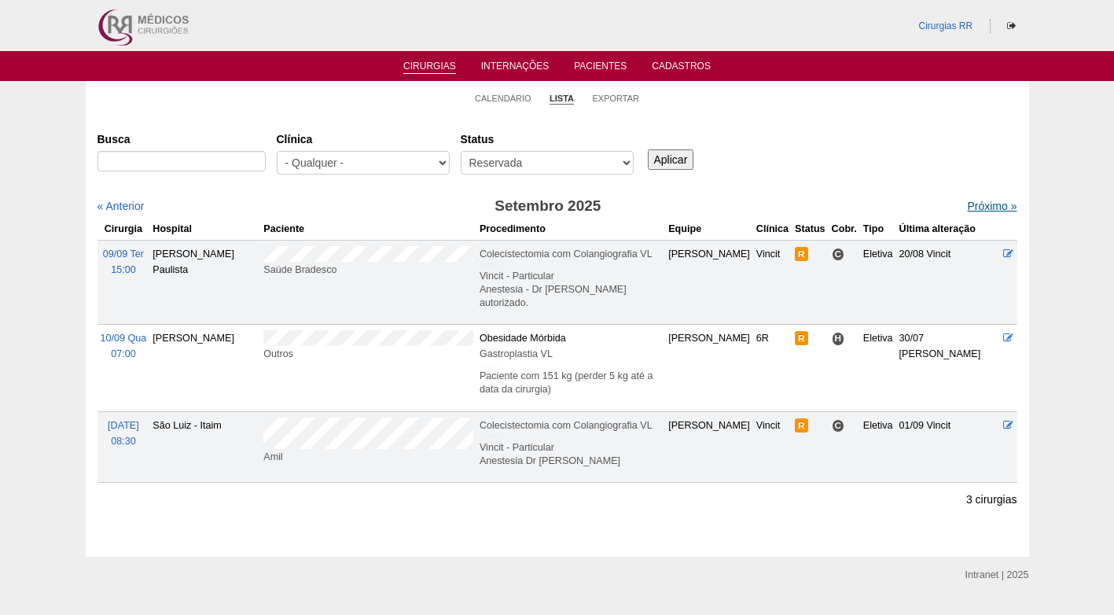
click at [974, 206] on link "Próximo »" at bounding box center [992, 206] width 50 height 13
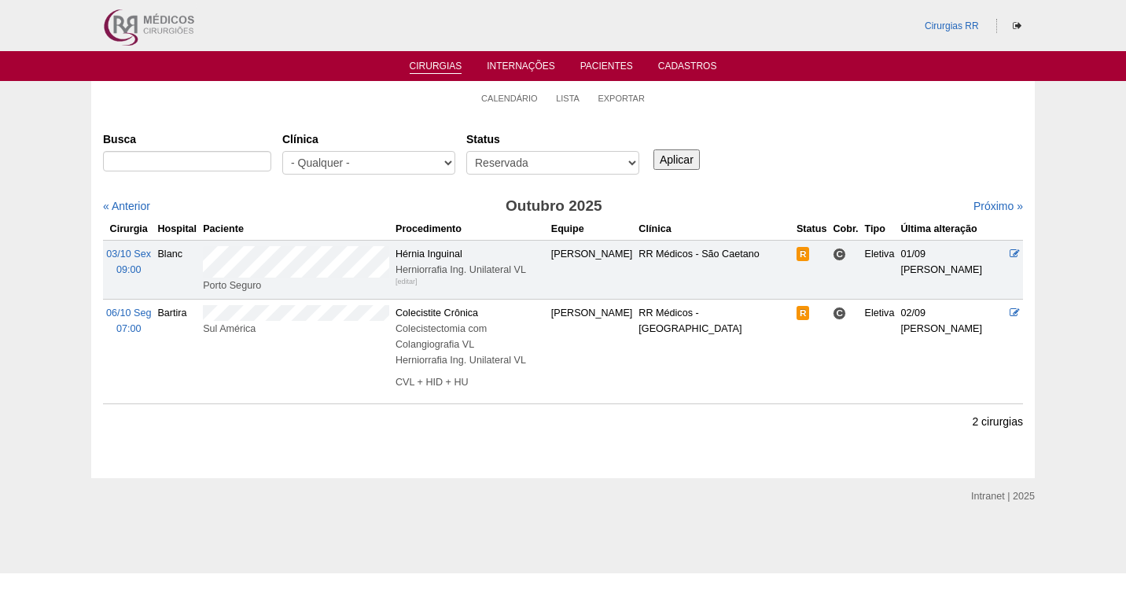
click at [823, 153] on div "Busca [GEOGRAPHIC_DATA] - Qualquer - 6R Alphaville Assunção Bartira Brasil Chri…" at bounding box center [563, 154] width 920 height 57
click at [731, 196] on div "Busca [GEOGRAPHIC_DATA] - Qualquer - 6R Alphaville Assunção Bartira Brasil Chri…" at bounding box center [563, 265] width 920 height 278
click at [598, 165] on select "- Qualquer - Reservada Confirmada Suspensa Cancelada" at bounding box center [552, 163] width 173 height 24
click at [294, 205] on div "« Anterior" at bounding box center [213, 206] width 221 height 16
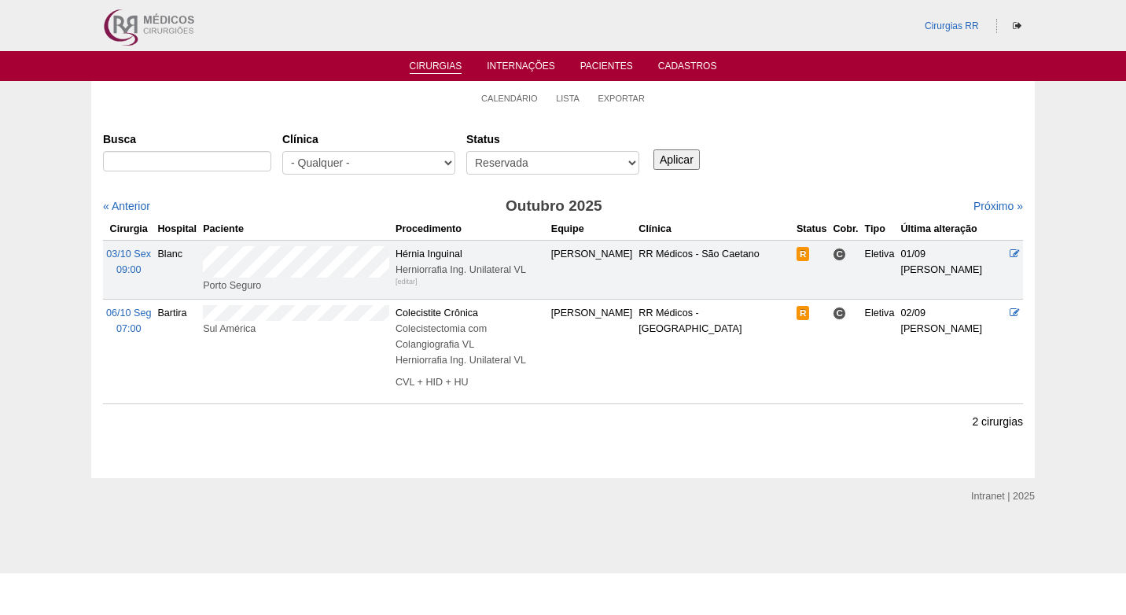
click at [201, 250] on td "Porto Seguro" at bounding box center [296, 269] width 193 height 59
click at [367, 201] on h3 "Outubro 2025" at bounding box center [554, 206] width 460 height 23
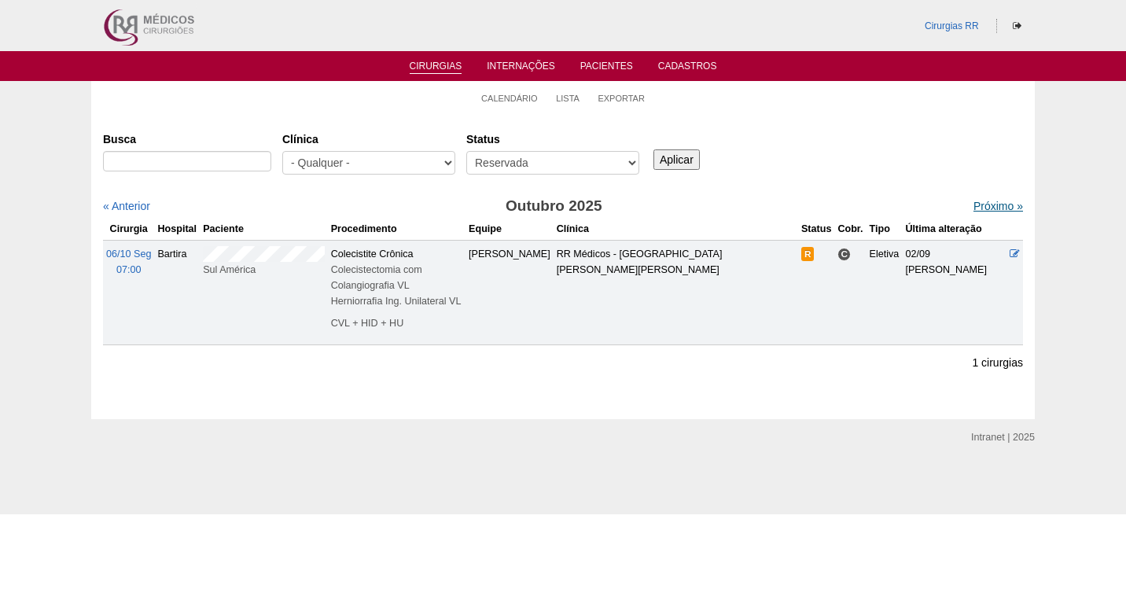
click at [987, 203] on link "Próximo »" at bounding box center [999, 206] width 50 height 13
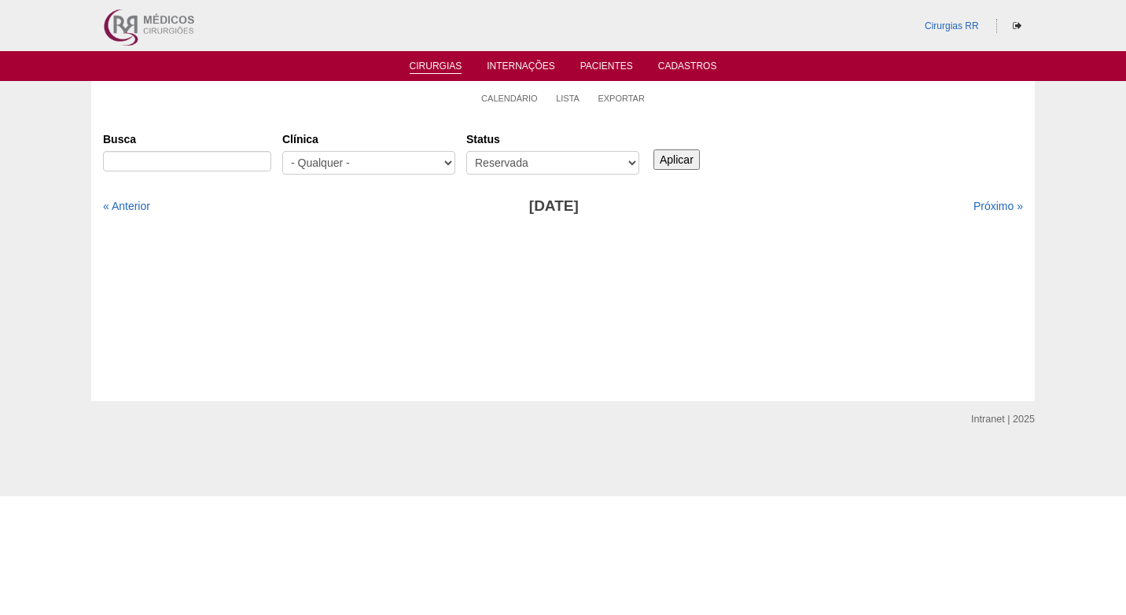
click at [869, 164] on div "Busca Clínica - Qualquer - 6R Alphaville Assunção Bartira Brasil Christovão da …" at bounding box center [563, 154] width 920 height 57
click at [519, 97] on link "Calendário" at bounding box center [509, 99] width 57 height 12
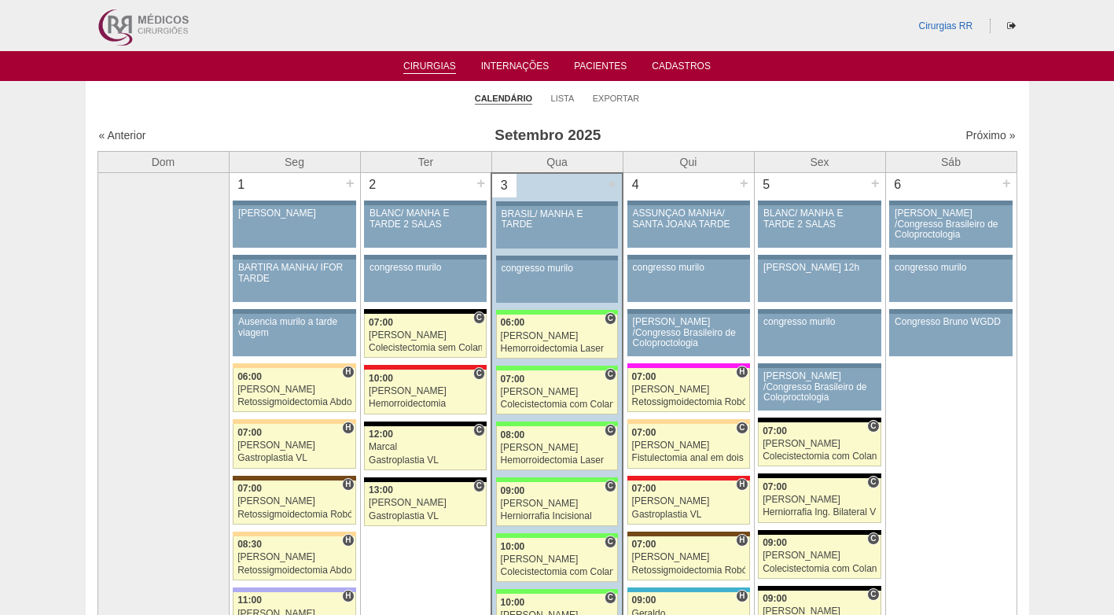
click at [696, 101] on ul "Calendário Lista Exportar" at bounding box center [558, 97] width 944 height 33
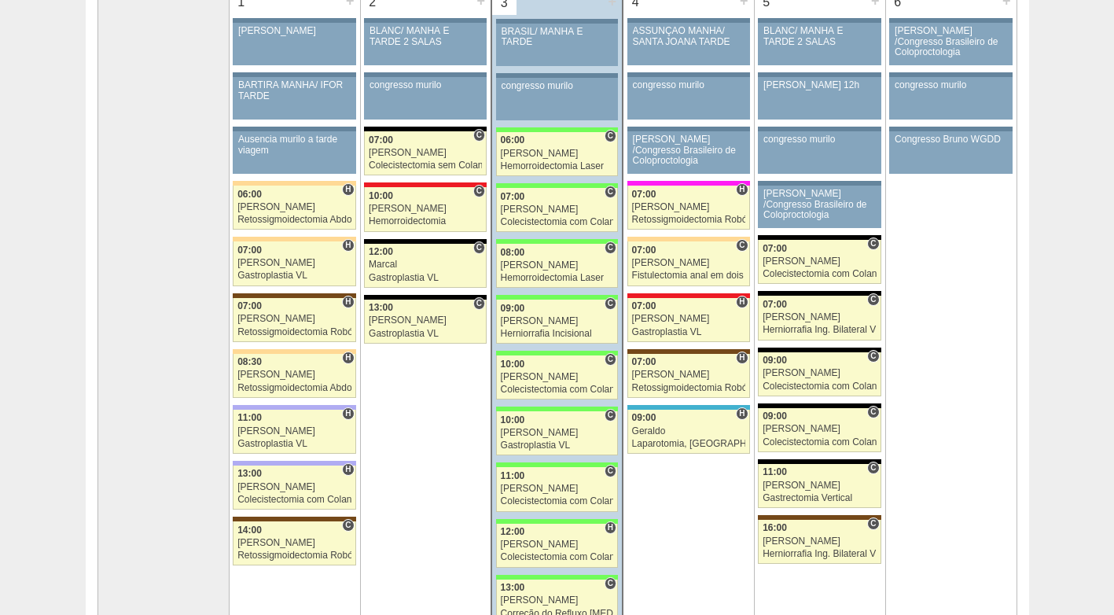
scroll to position [157, 0]
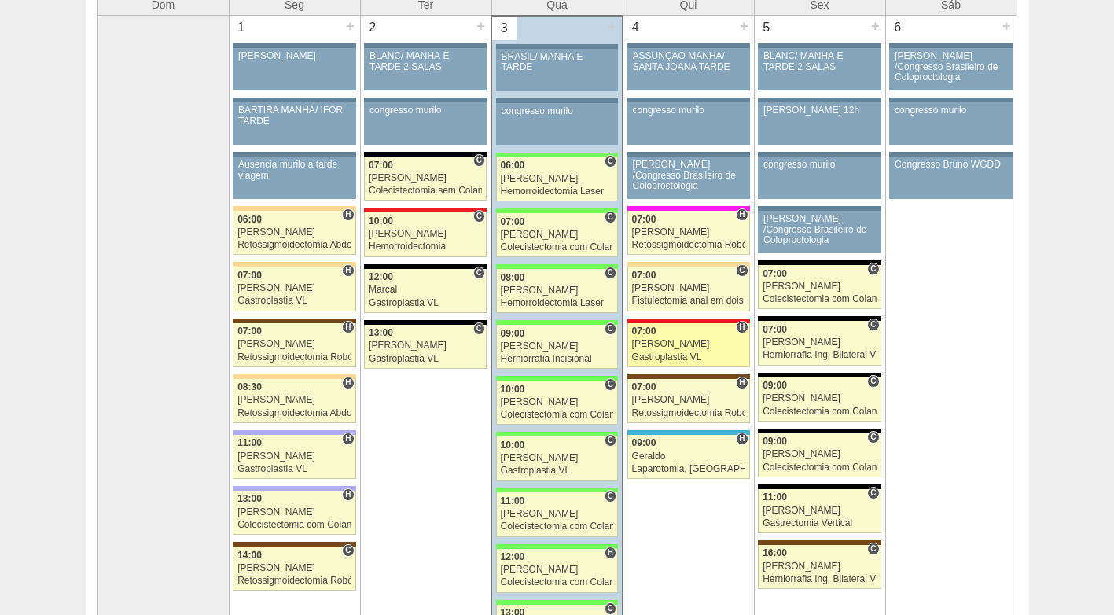
click at [679, 352] on div "Gastroplastia VL" at bounding box center [688, 357] width 113 height 10
